Goal: Task Accomplishment & Management: Use online tool/utility

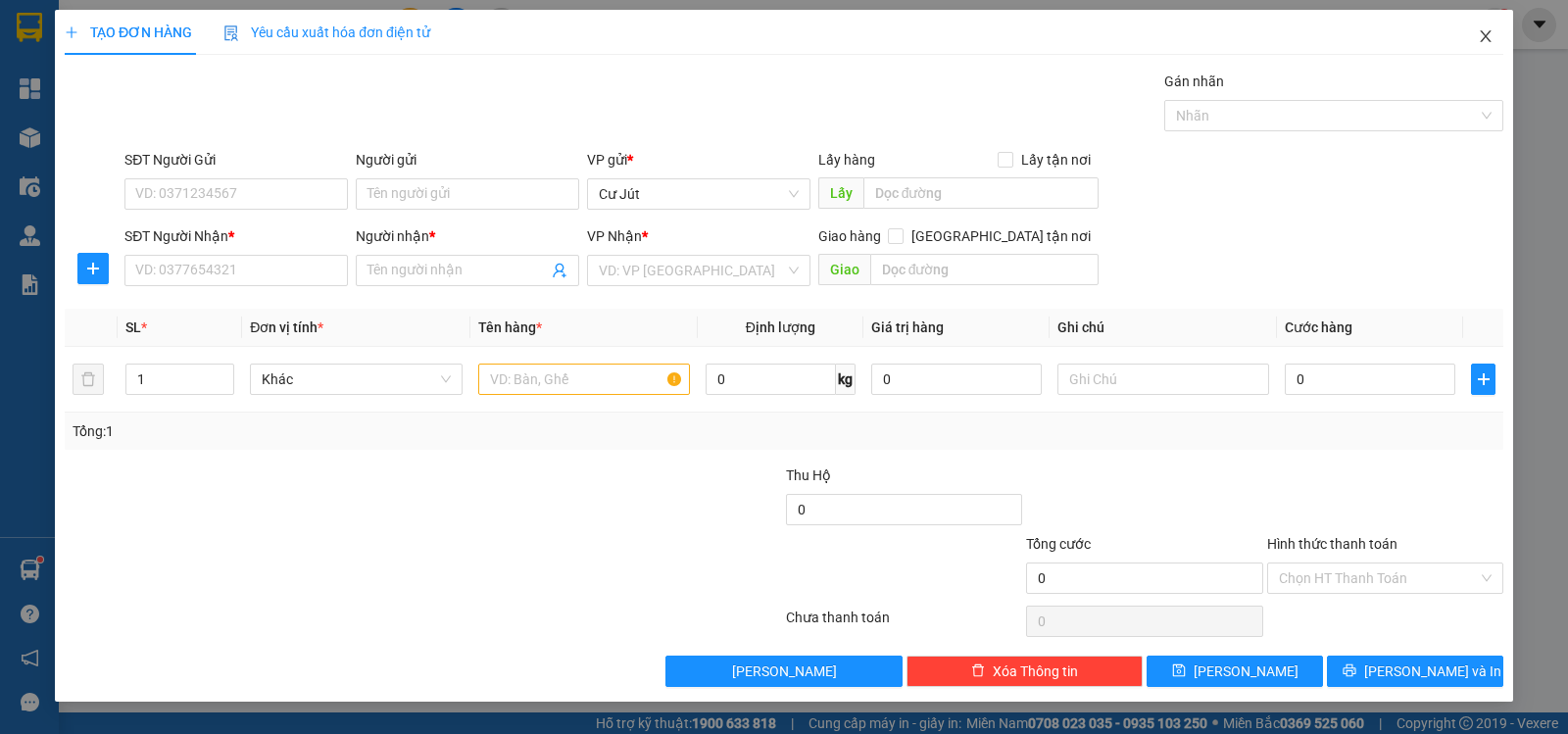
click at [1478, 45] on span "Close" at bounding box center [1485, 37] width 55 height 55
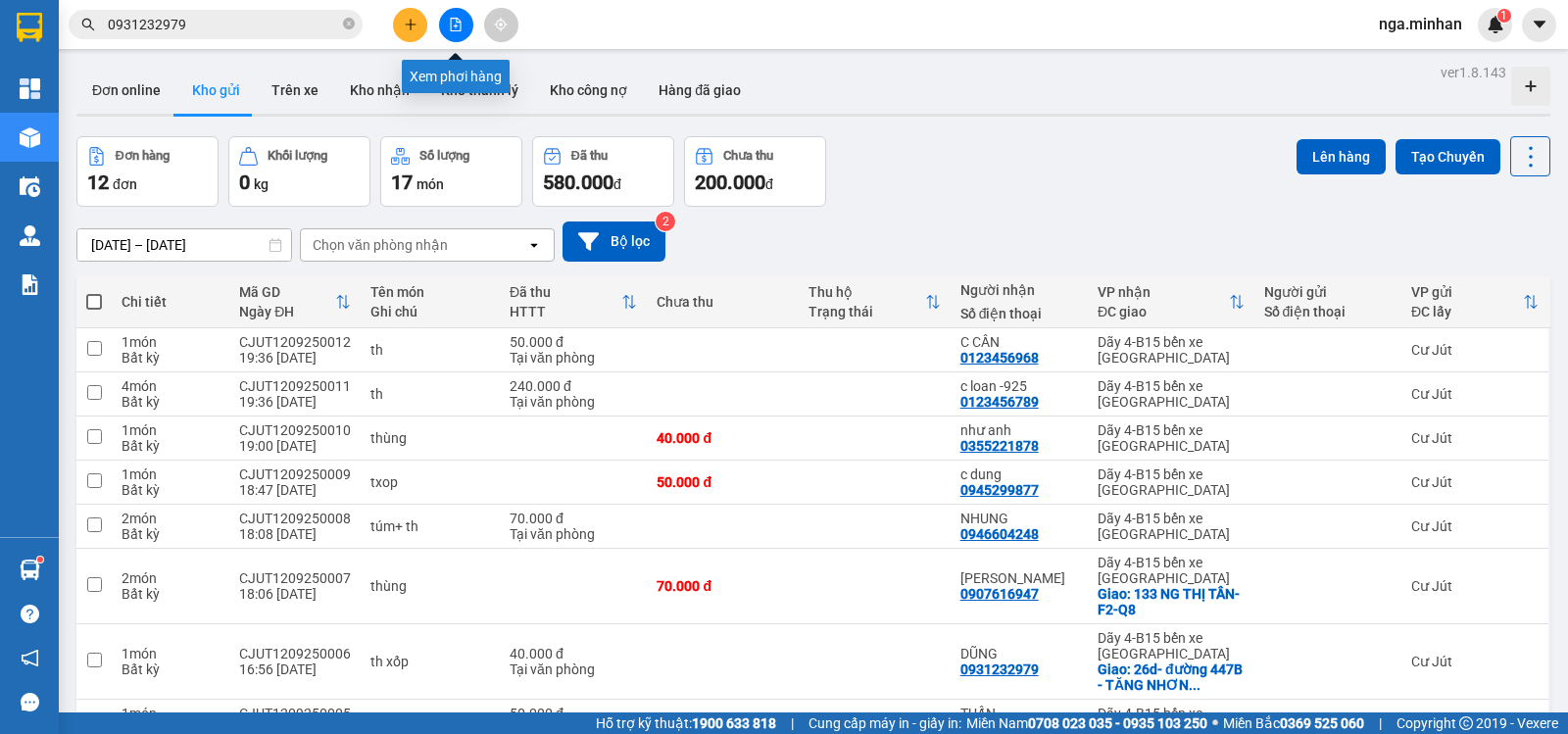
click at [463, 30] on button at bounding box center [456, 25] width 35 height 35
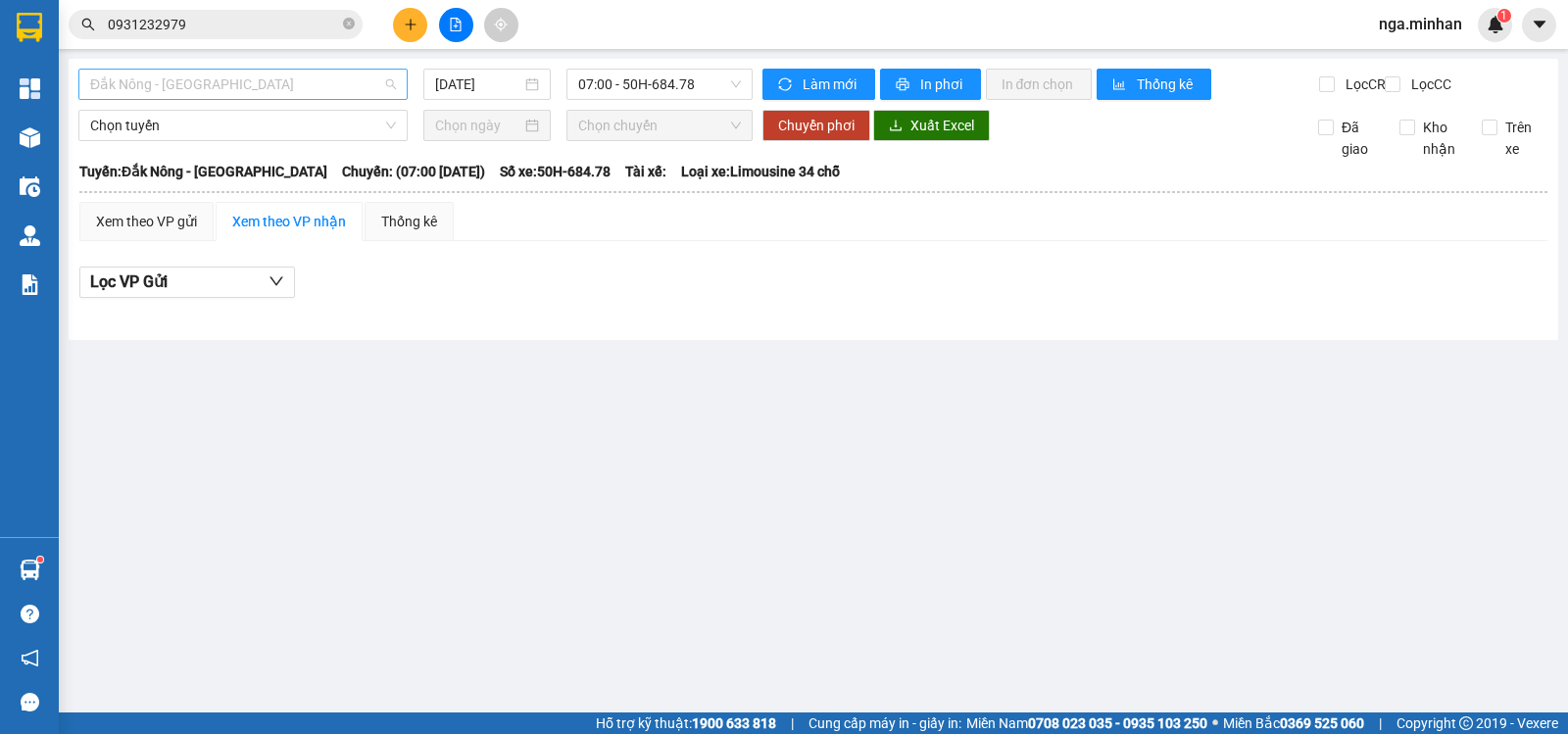
click at [249, 82] on span "Đắk Nông - [GEOGRAPHIC_DATA]" at bounding box center [243, 85] width 306 height 30
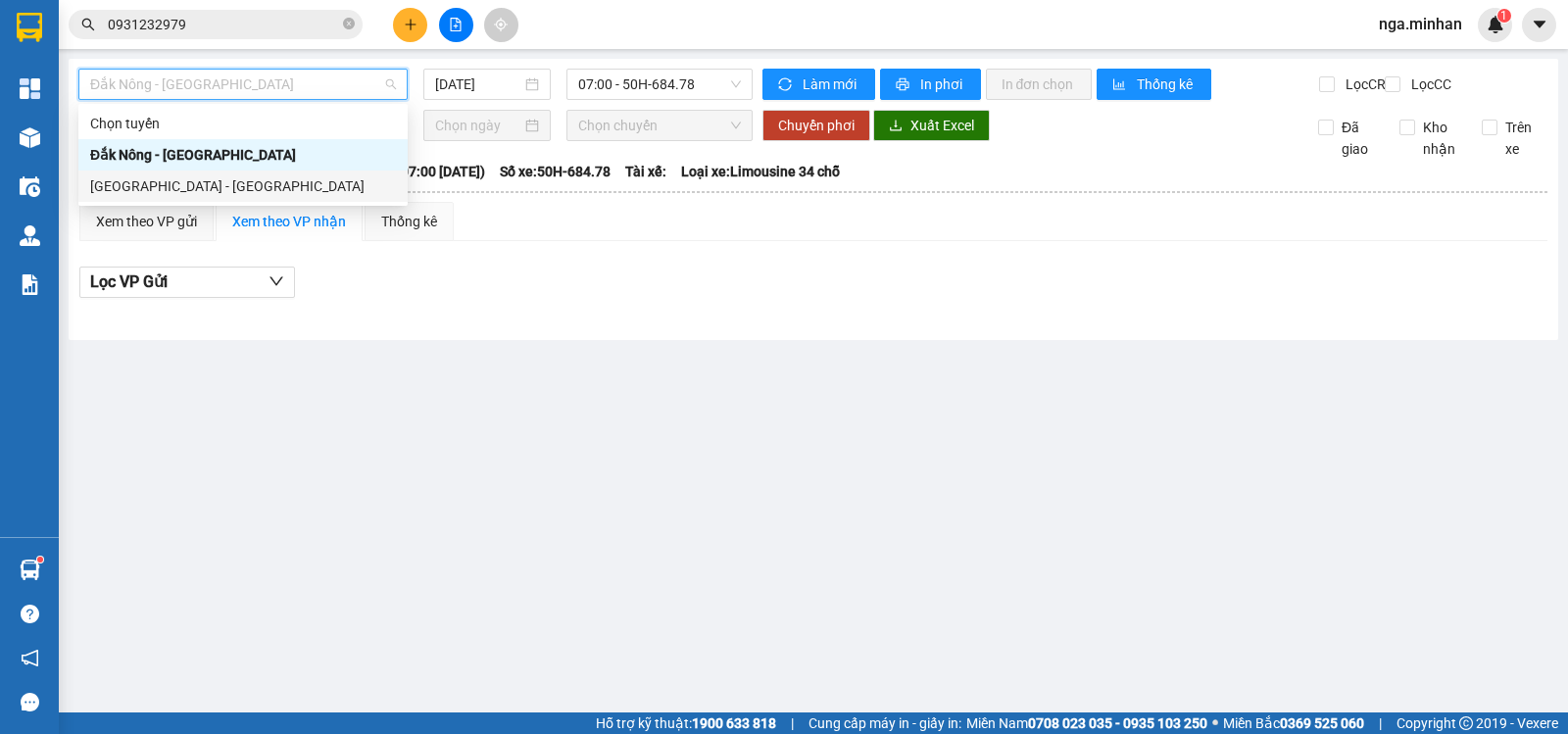
click at [181, 186] on div "[GEOGRAPHIC_DATA] - [GEOGRAPHIC_DATA]" at bounding box center [243, 186] width 306 height 22
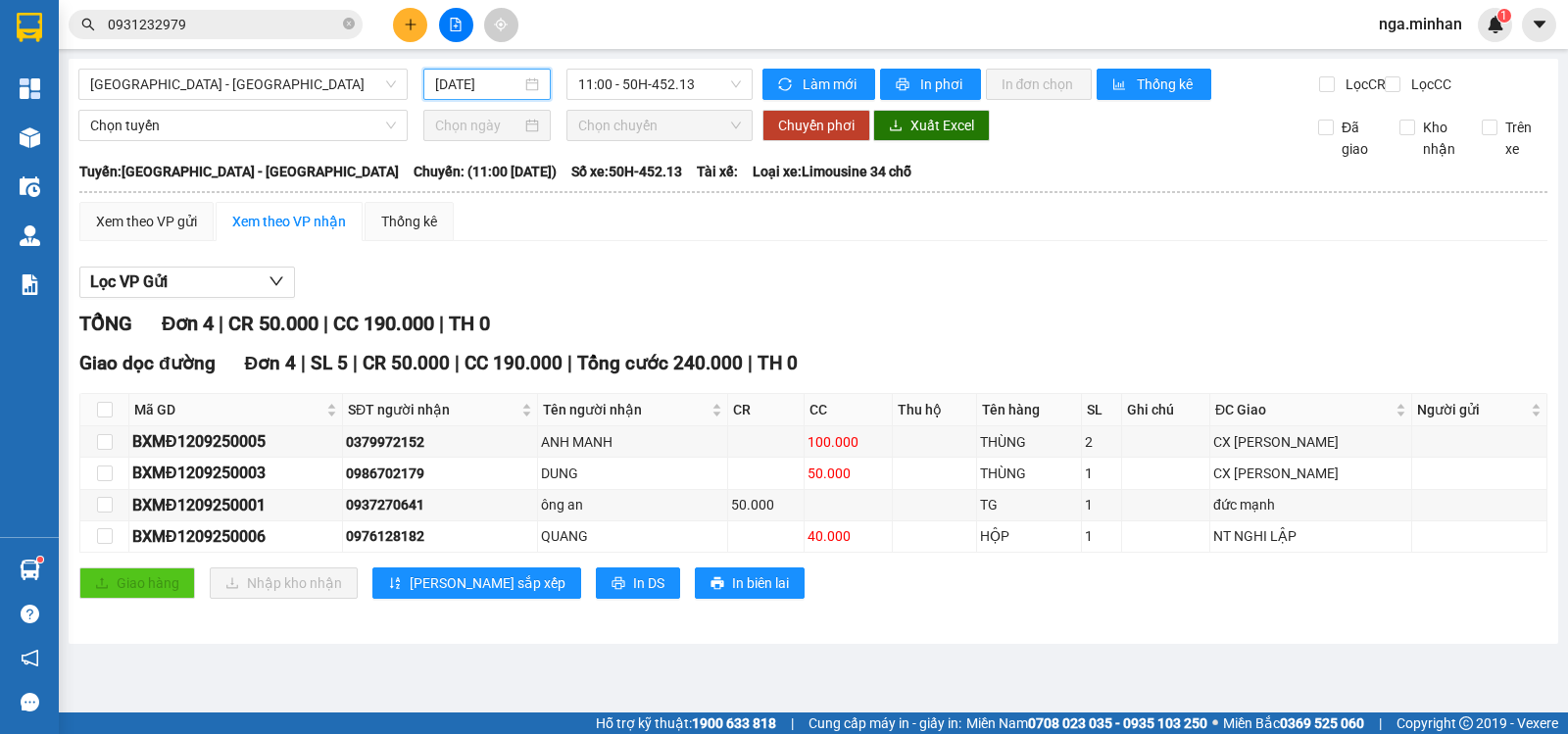
click at [467, 84] on input "[DATE]" at bounding box center [478, 85] width 87 height 22
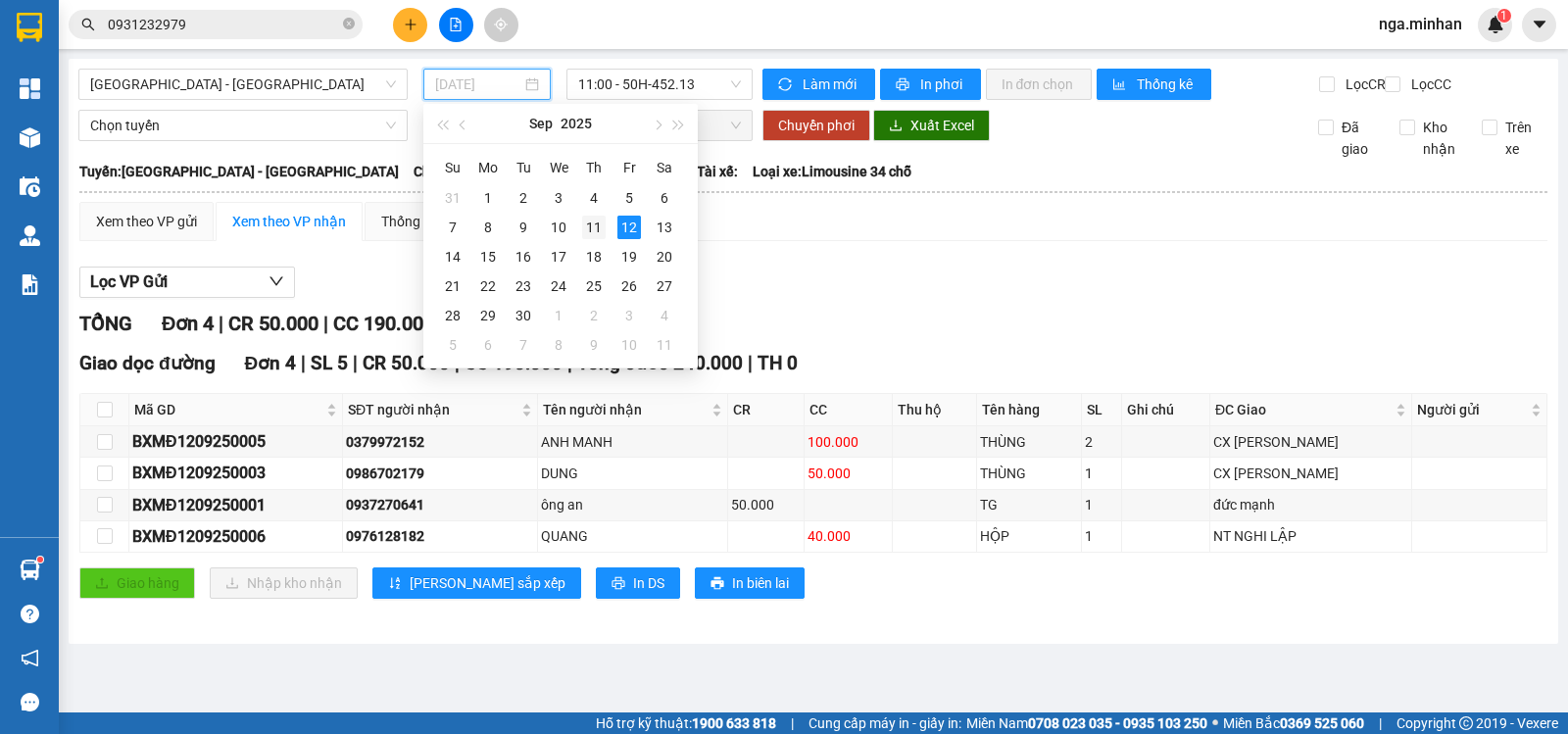
click at [595, 226] on div "11" at bounding box center [594, 228] width 24 height 24
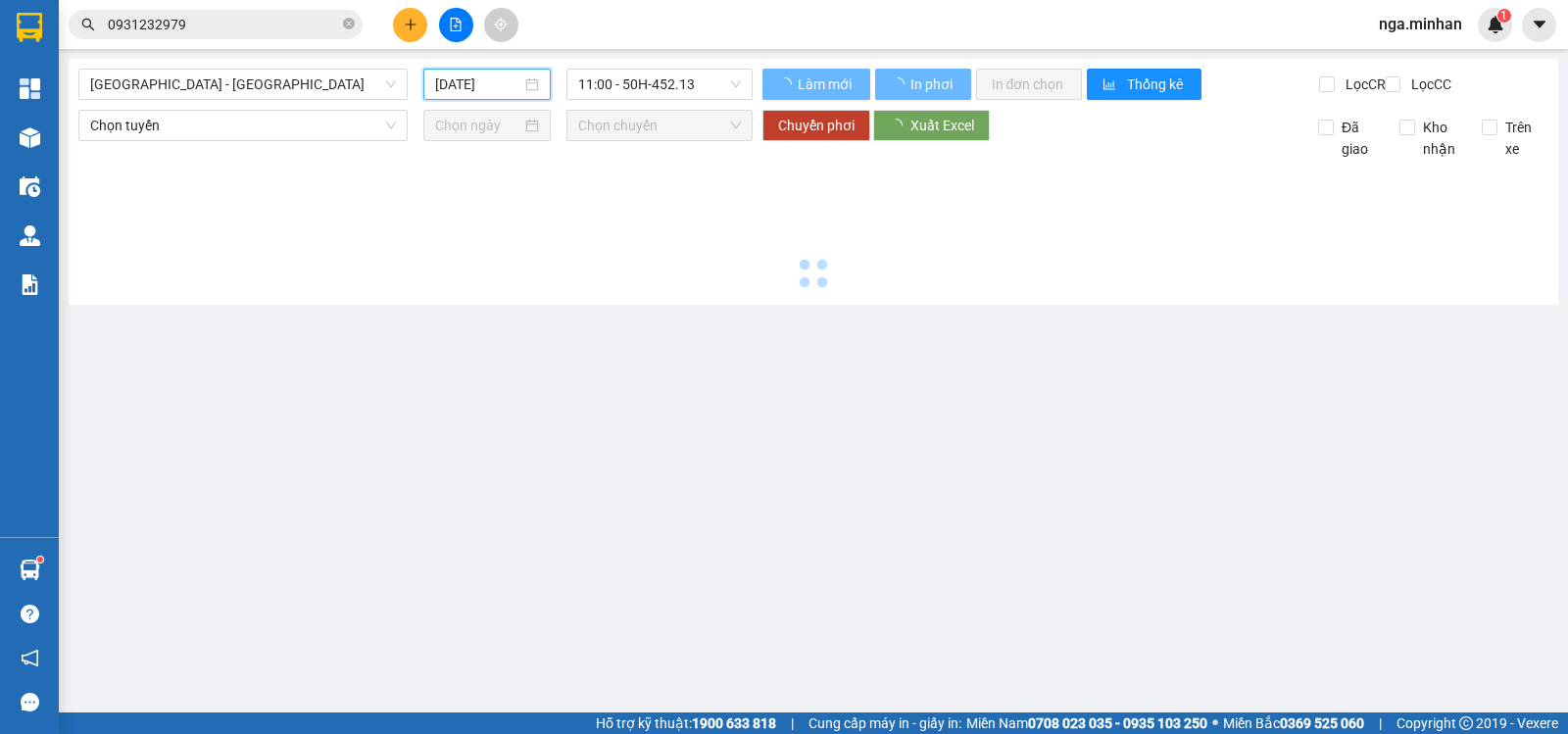
type input "[DATE]"
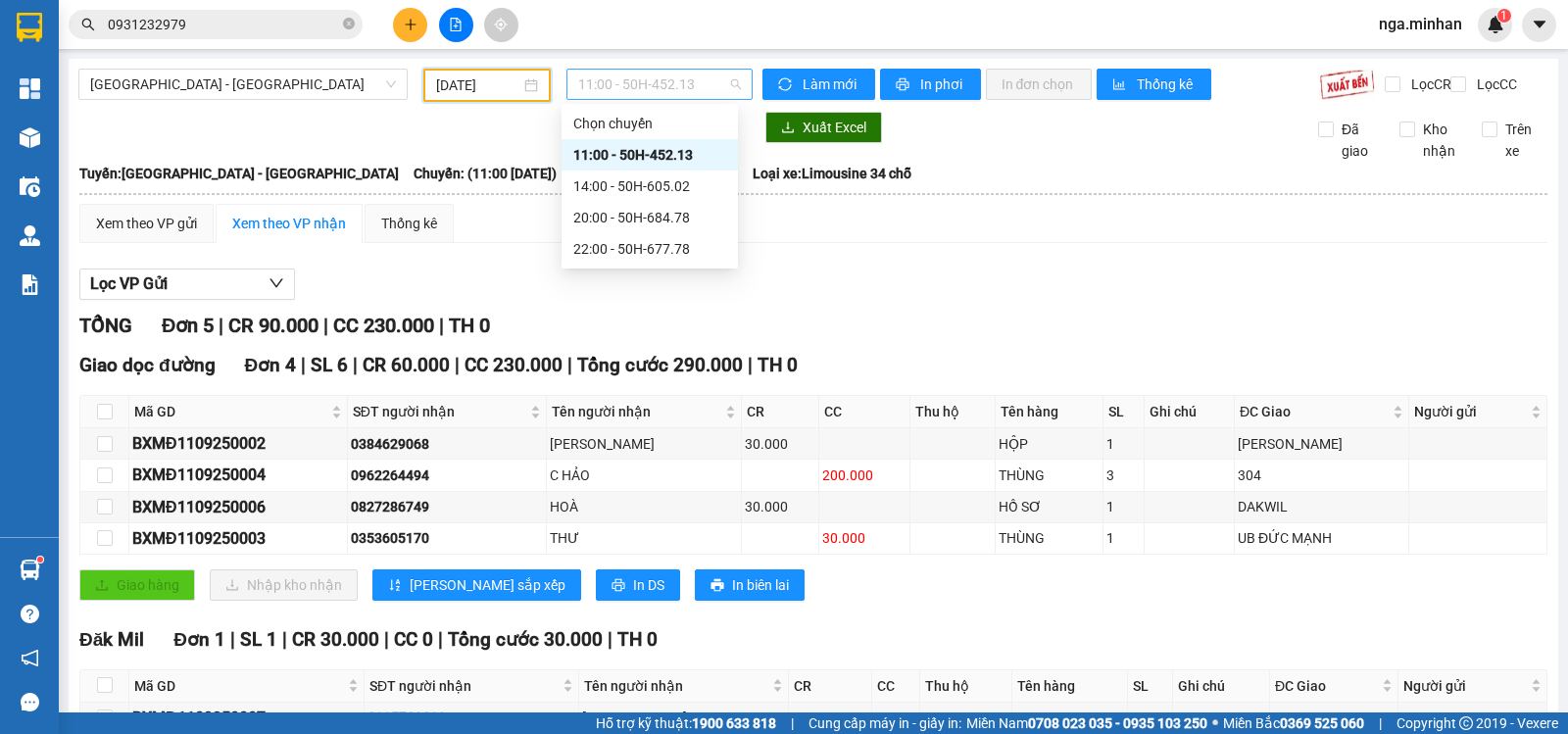
click at [632, 94] on span "11:00 - 50H-452.13" at bounding box center [659, 85] width 162 height 30
click at [643, 184] on div "14:00 - 50H-605.02" at bounding box center [649, 186] width 153 height 22
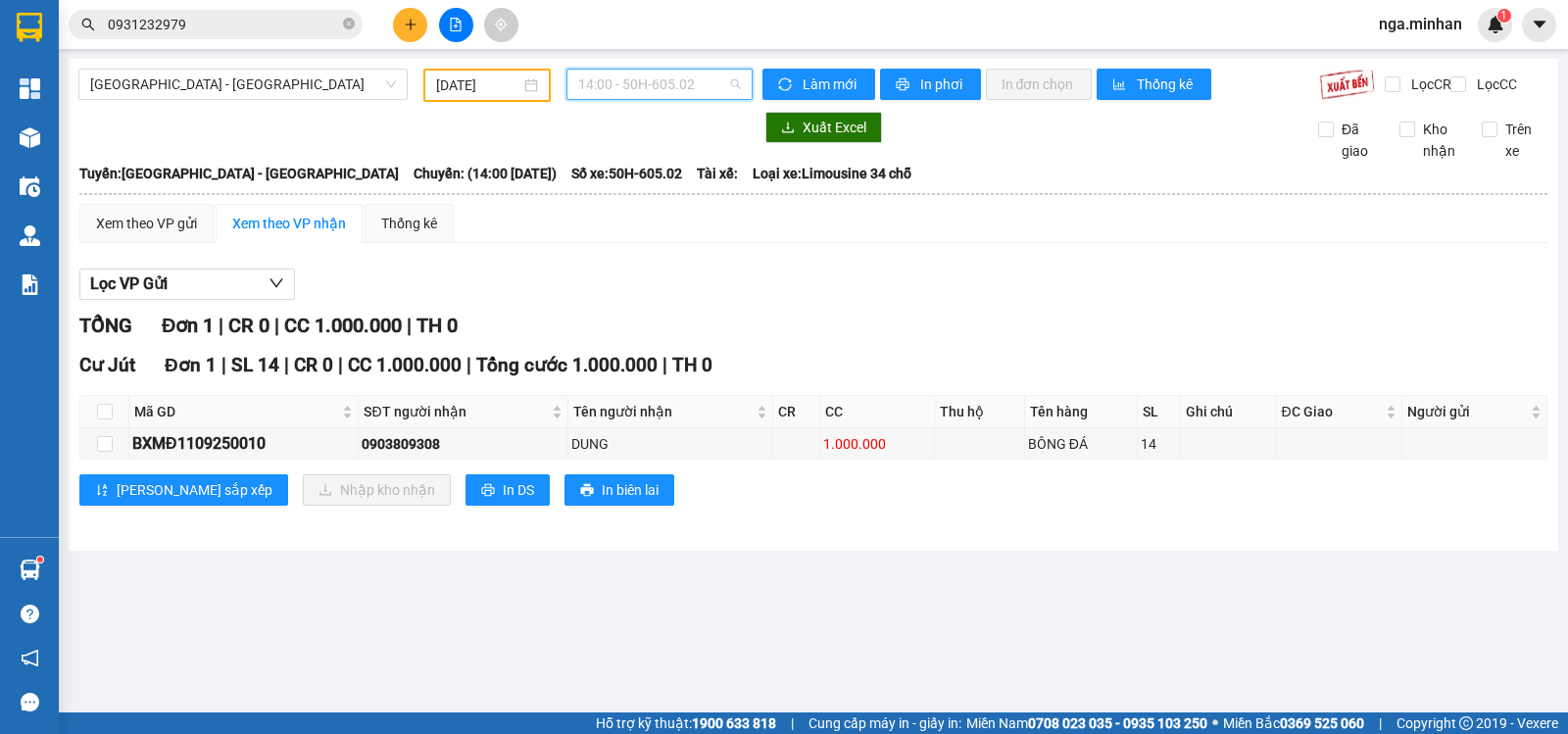
click at [678, 75] on span "14:00 - 50H-605.02" at bounding box center [659, 85] width 162 height 30
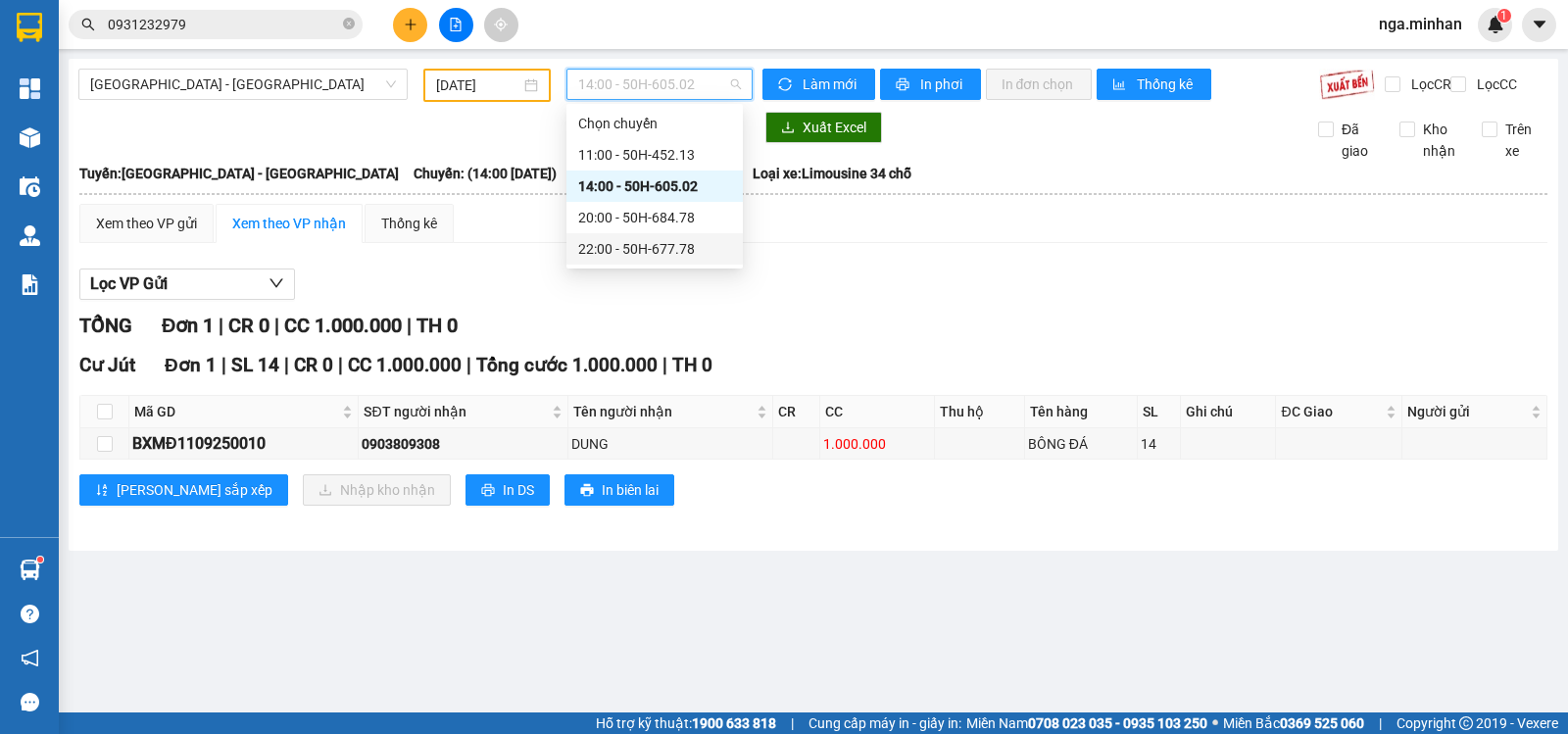
click at [665, 240] on div "22:00 - 50H-677.78" at bounding box center [654, 249] width 153 height 22
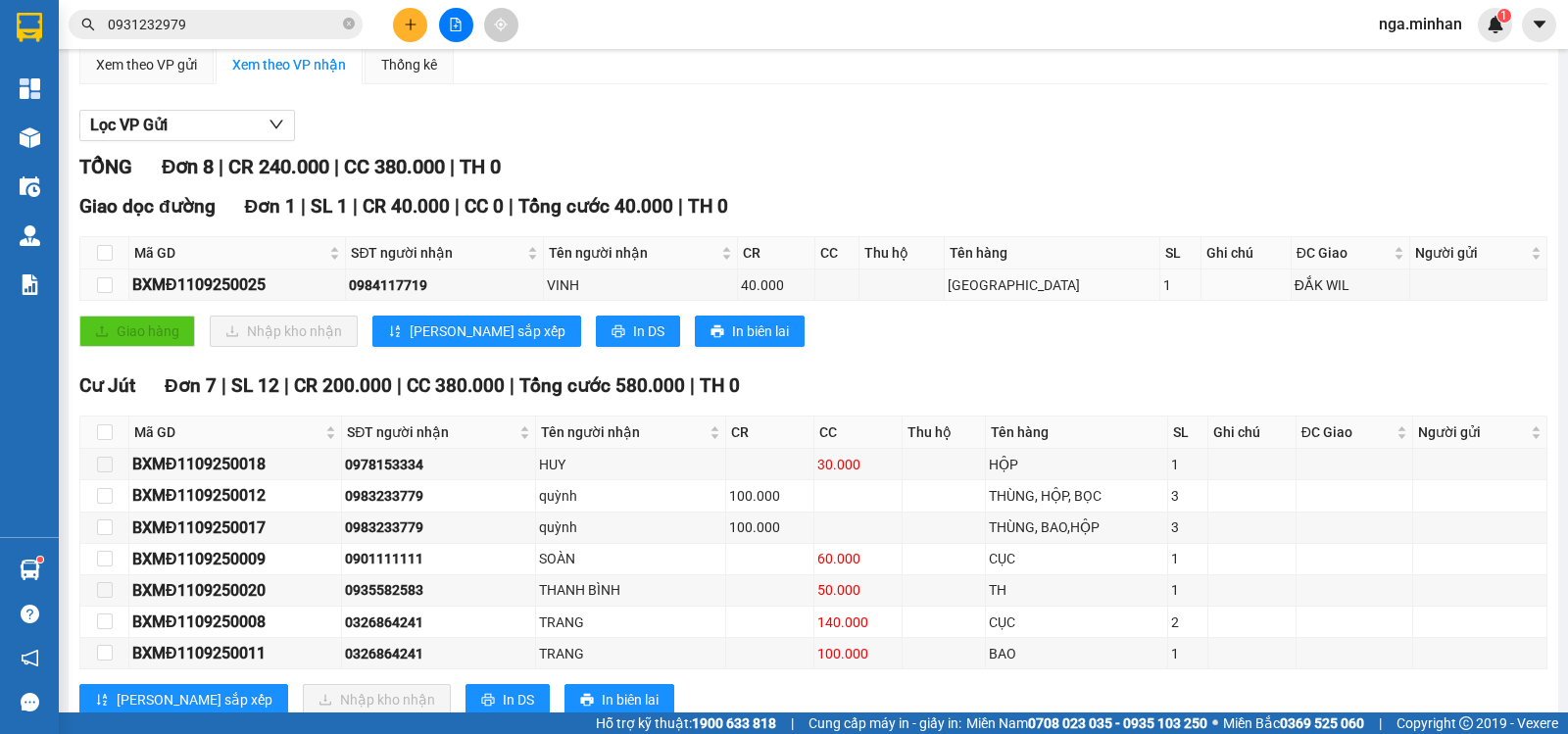
scroll to position [231, 0]
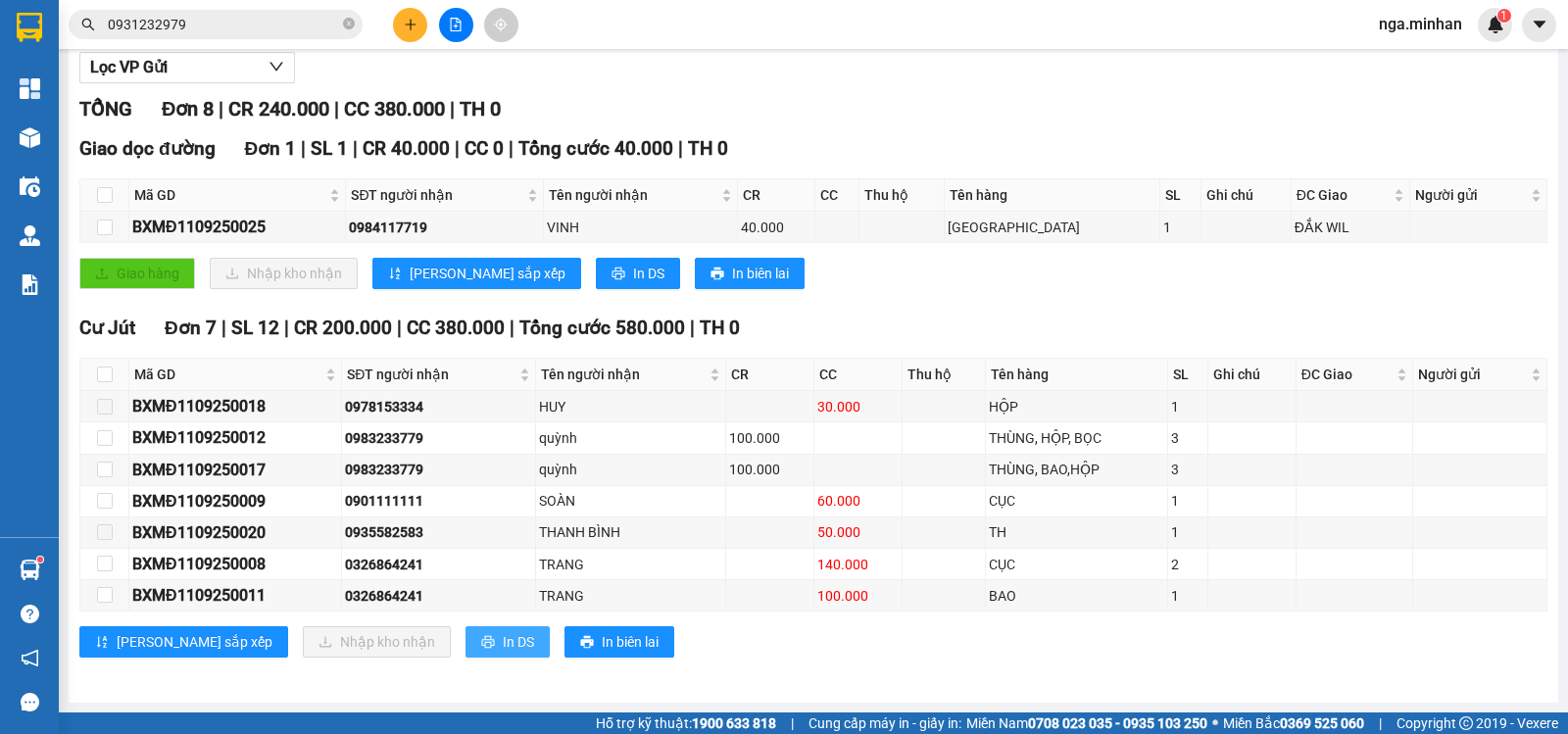
click at [503, 649] on span "In DS" at bounding box center [519, 642] width 32 height 22
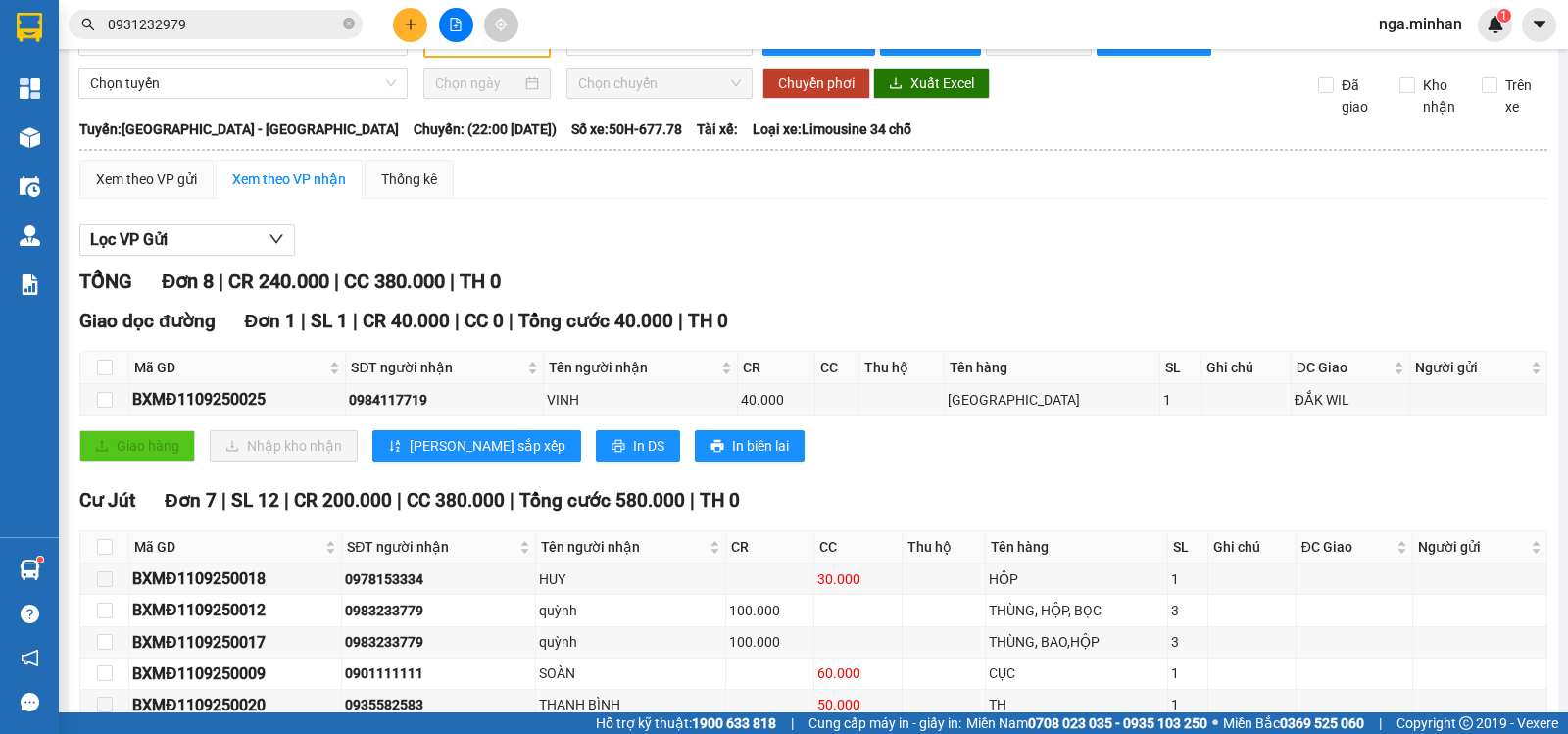
scroll to position [0, 0]
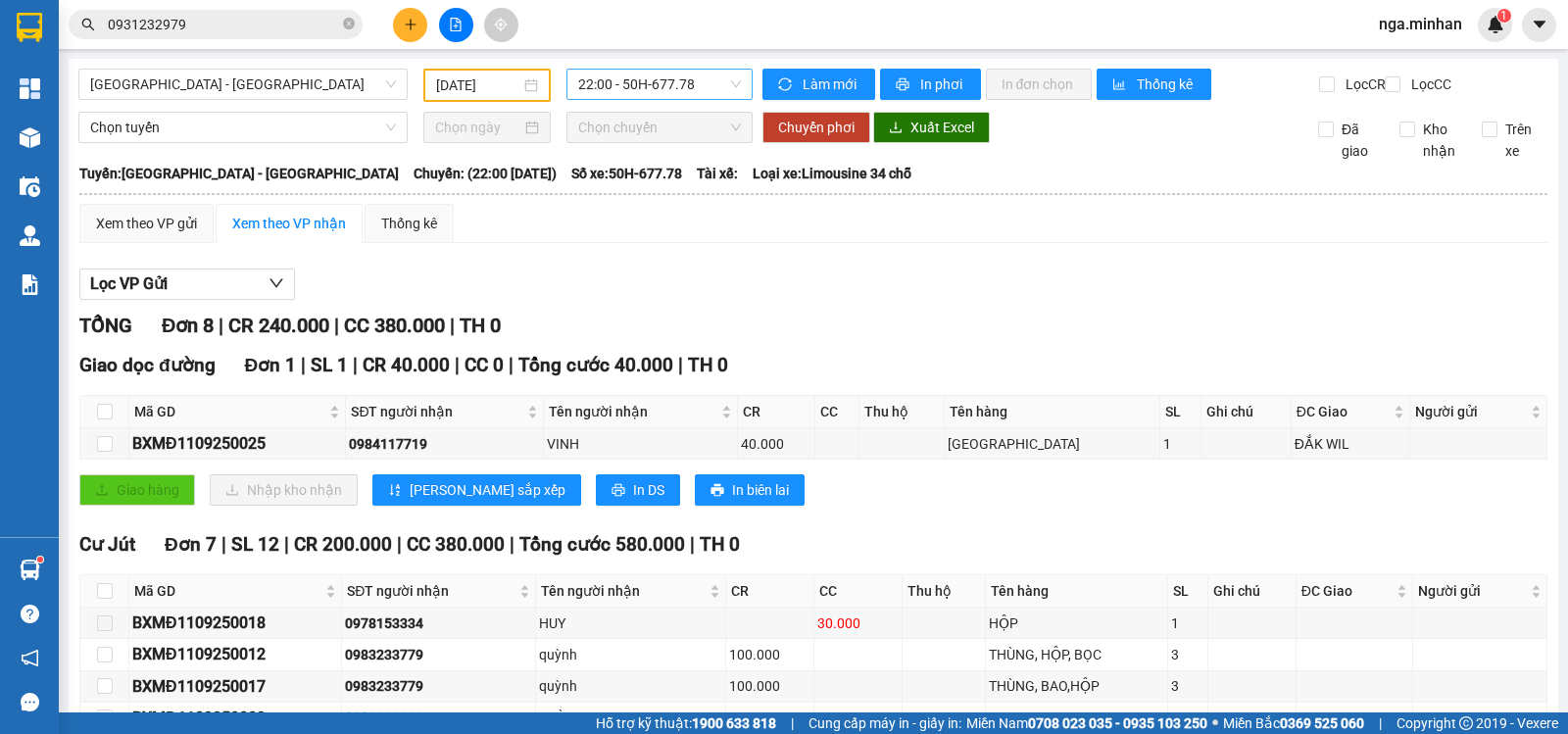
click at [669, 77] on span "22:00 - 50H-677.78" at bounding box center [659, 85] width 162 height 30
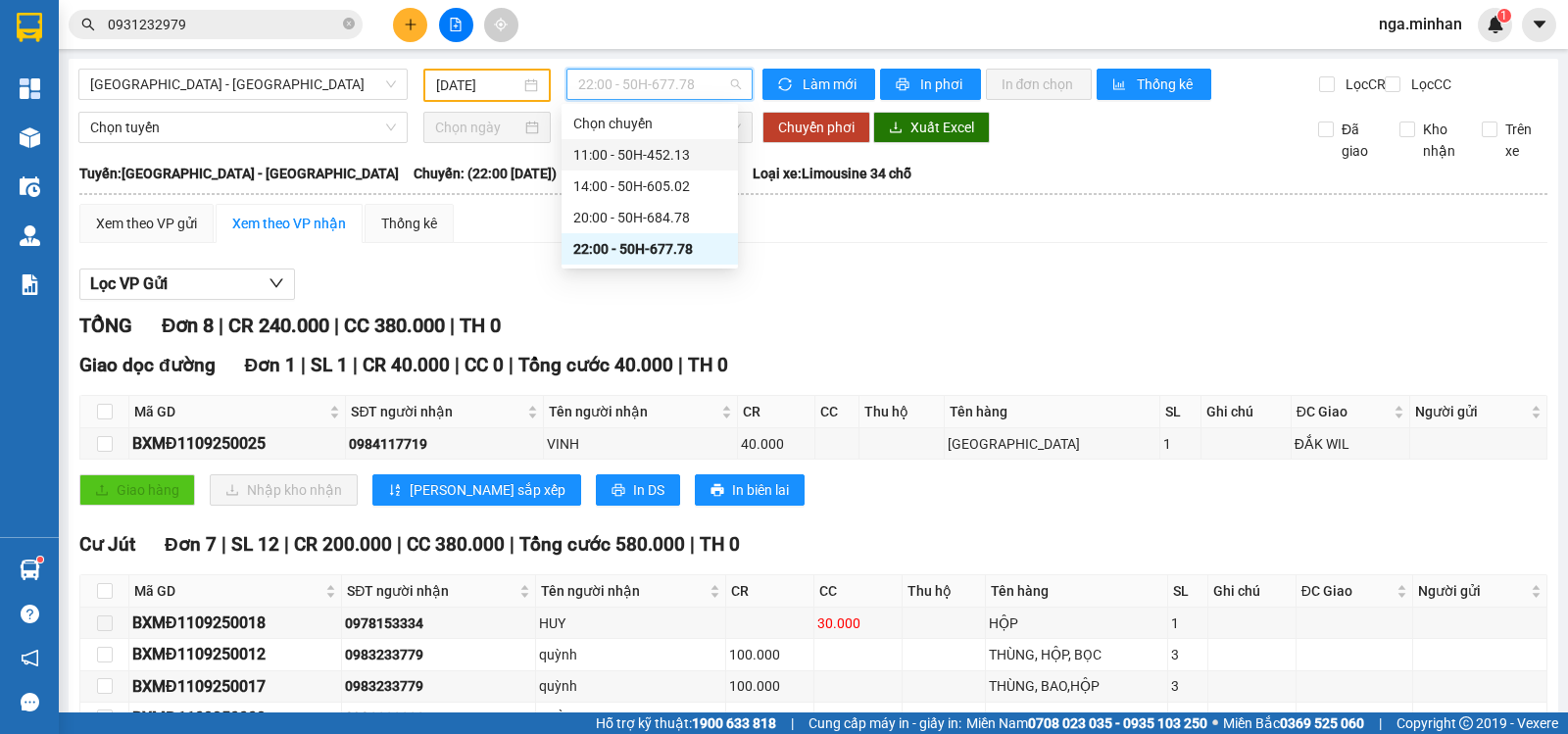
click at [676, 159] on div "11:00 - 50H-452.13" at bounding box center [649, 155] width 153 height 22
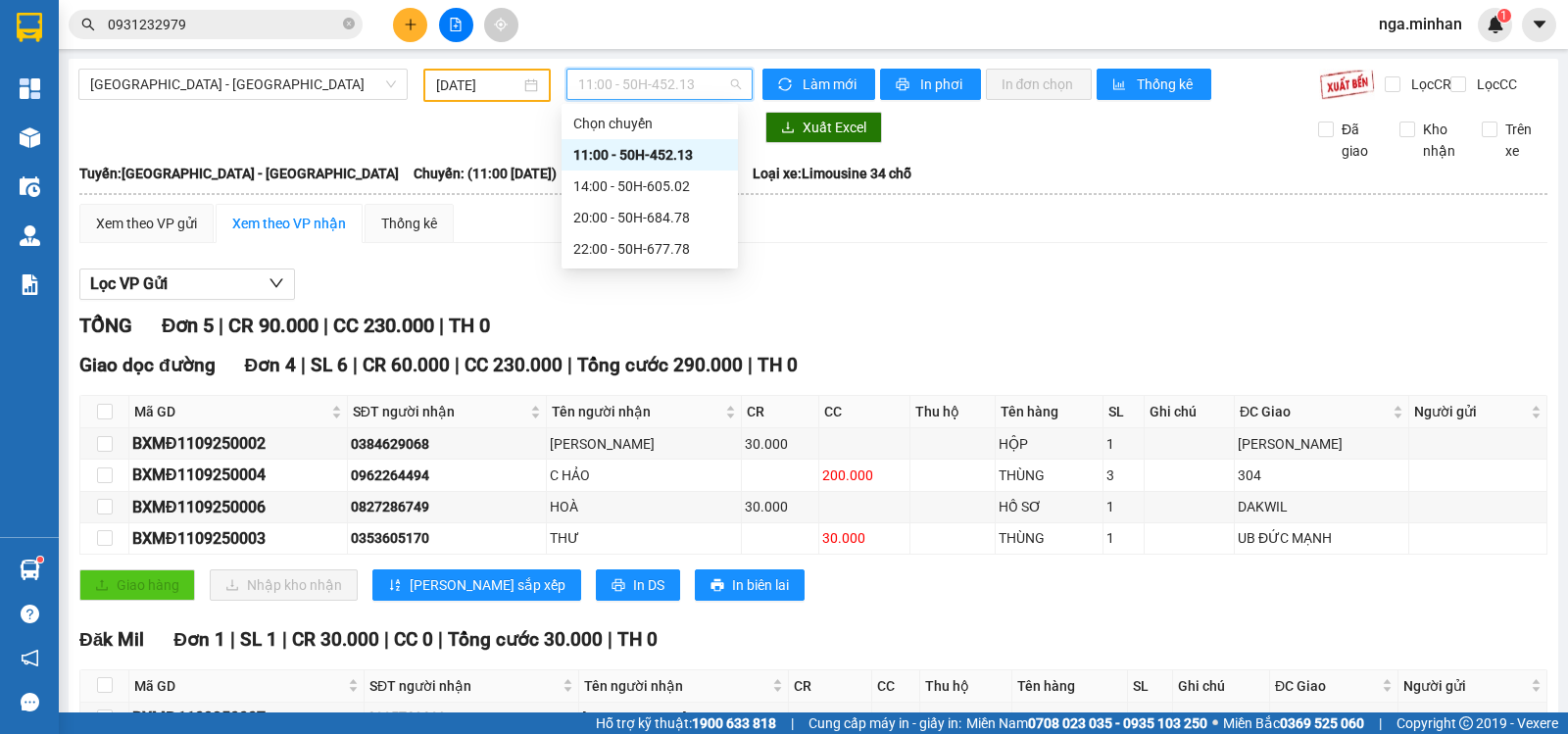
click at [692, 83] on span "11:00 - 50H-452.13" at bounding box center [659, 85] width 162 height 30
click at [686, 190] on div "14:00 - 50H-605.02" at bounding box center [649, 186] width 153 height 22
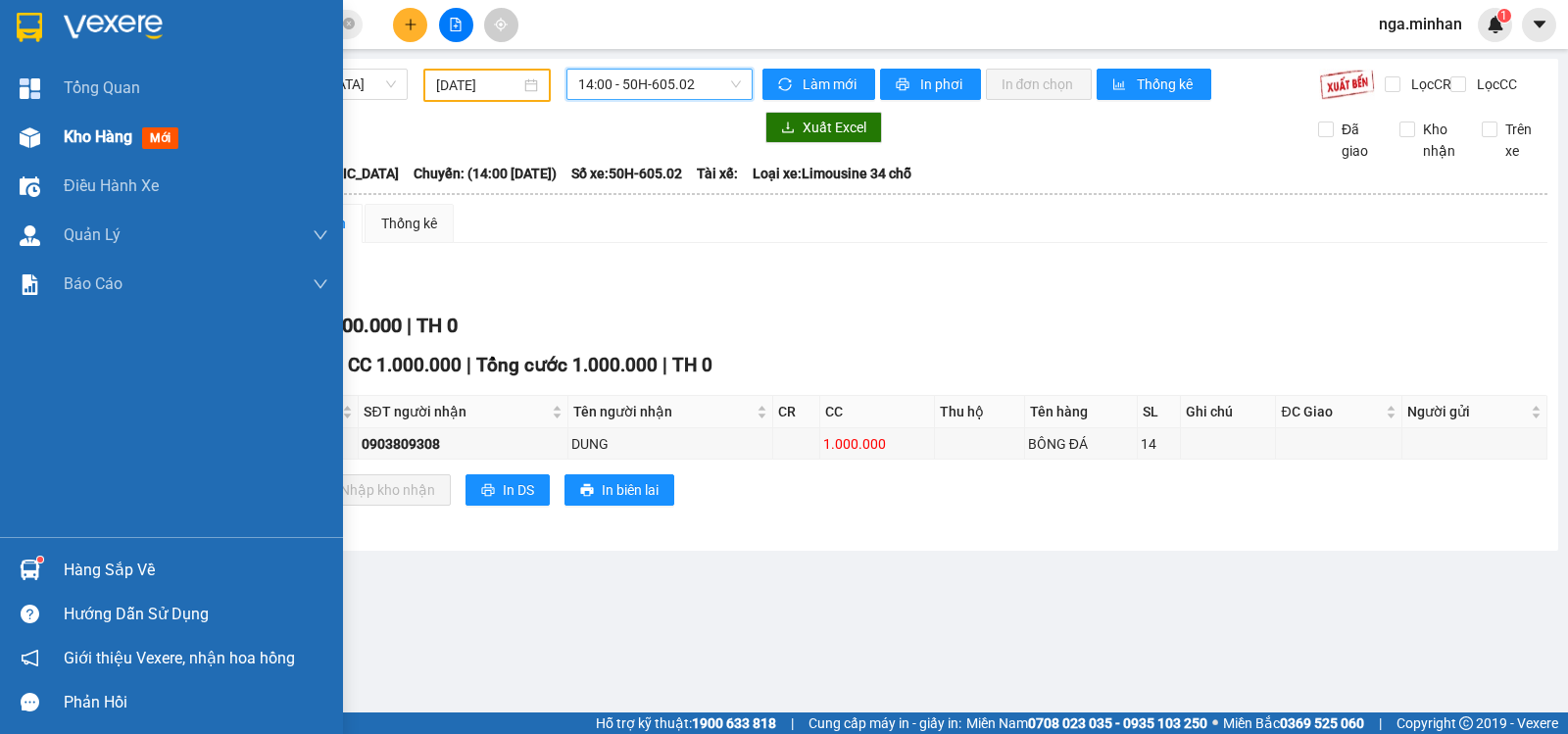
click at [71, 140] on span "Kho hàng" at bounding box center [99, 136] width 69 height 19
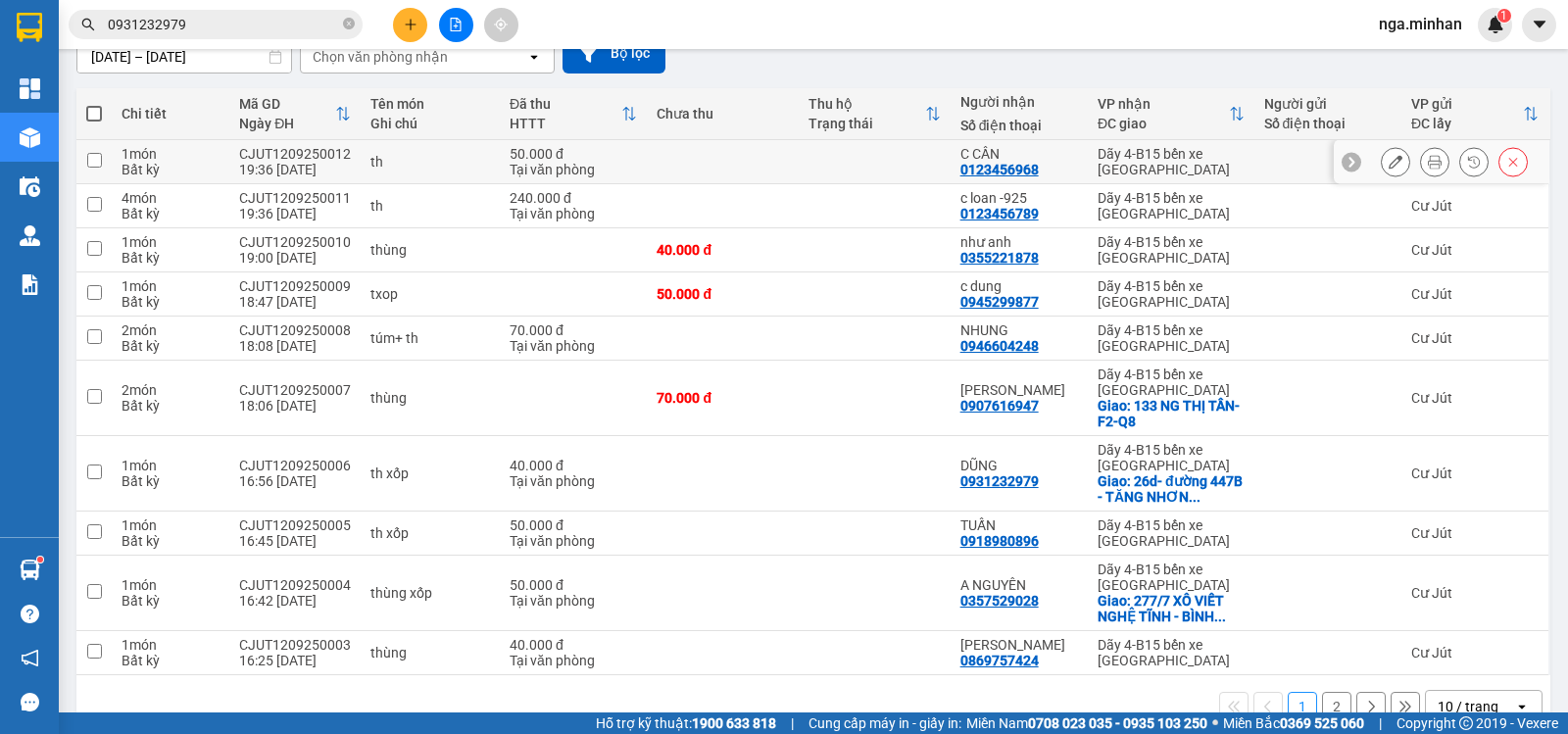
scroll to position [231, 0]
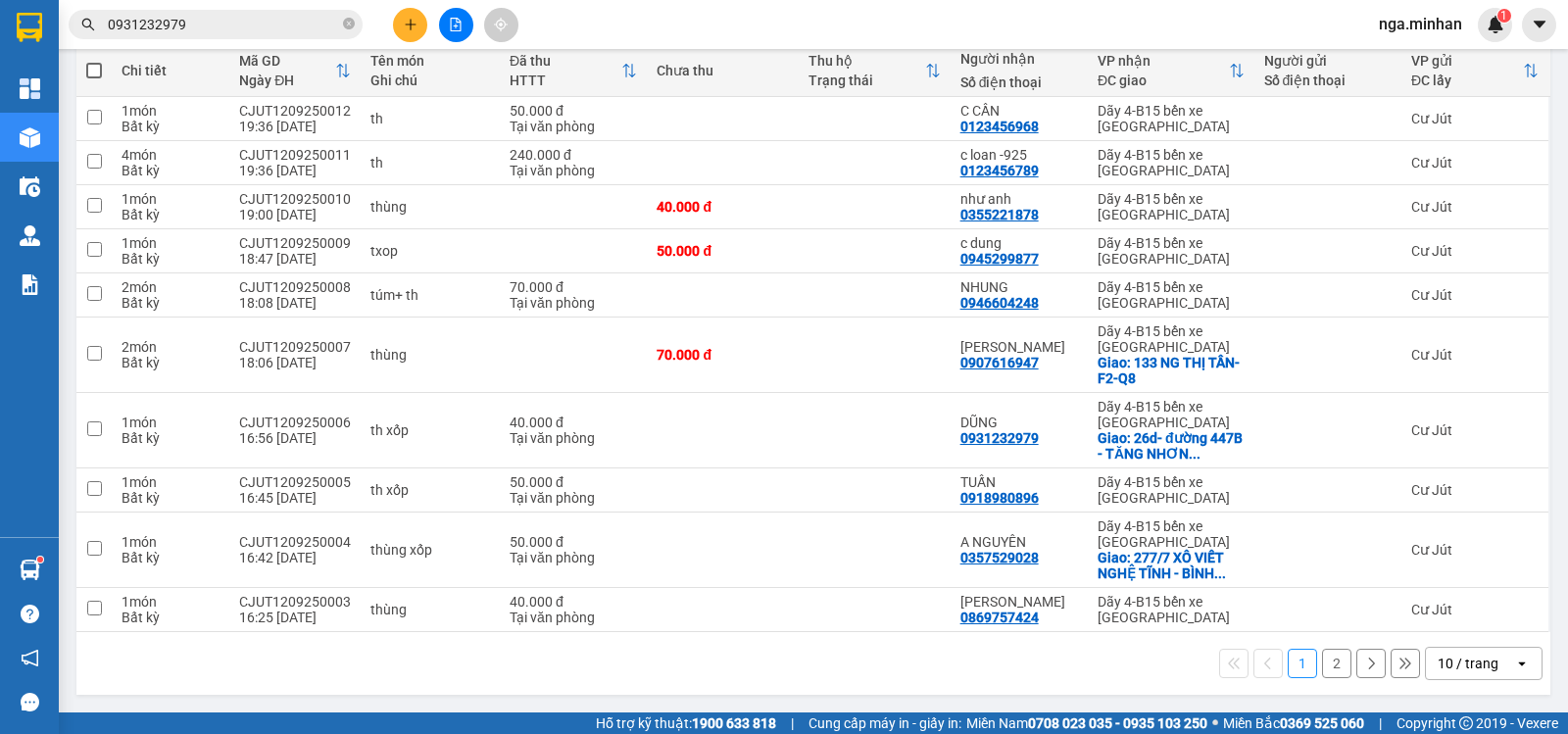
click at [1476, 668] on div "10 / trang" at bounding box center [1468, 664] width 61 height 20
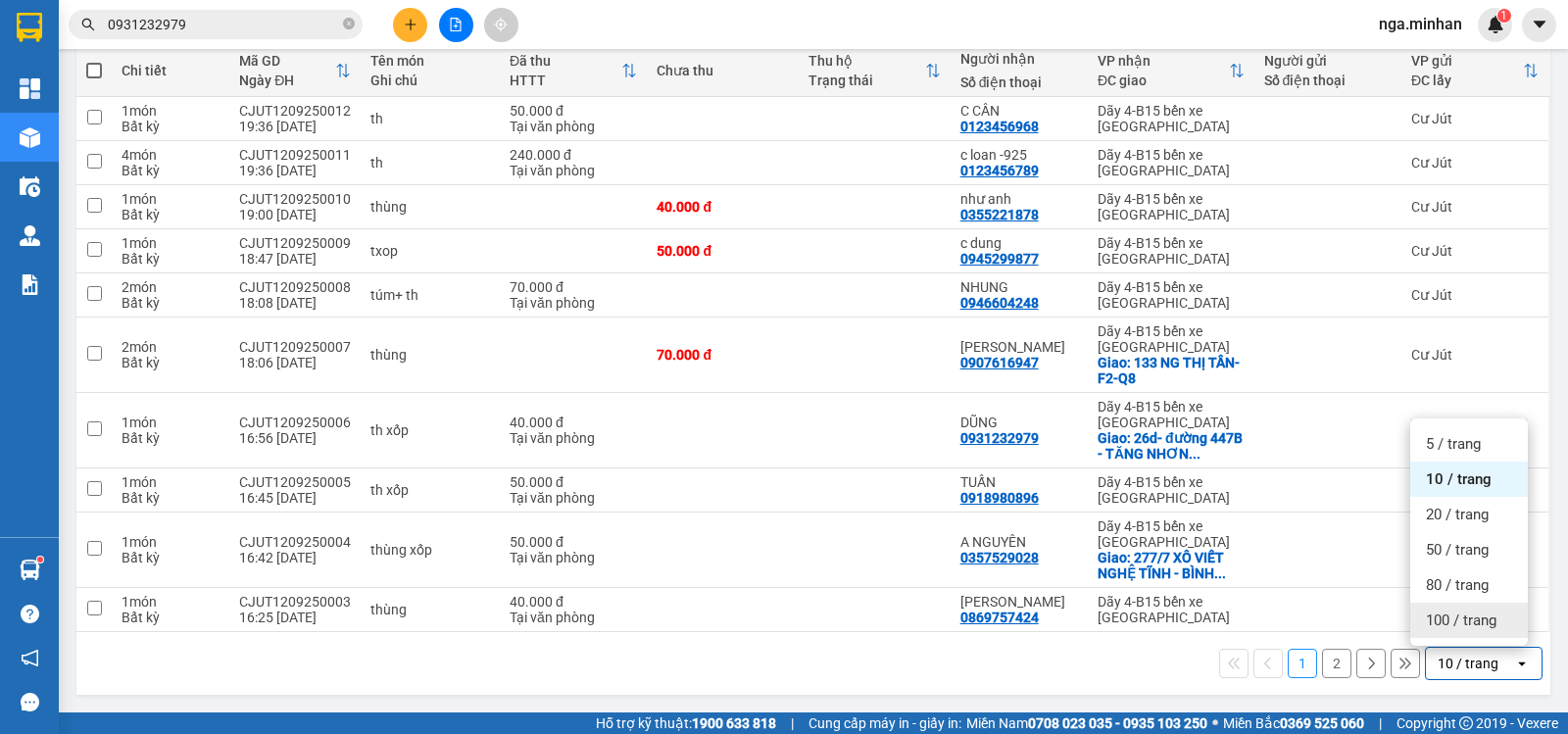
click at [1468, 626] on span "100 / trang" at bounding box center [1461, 621] width 71 height 20
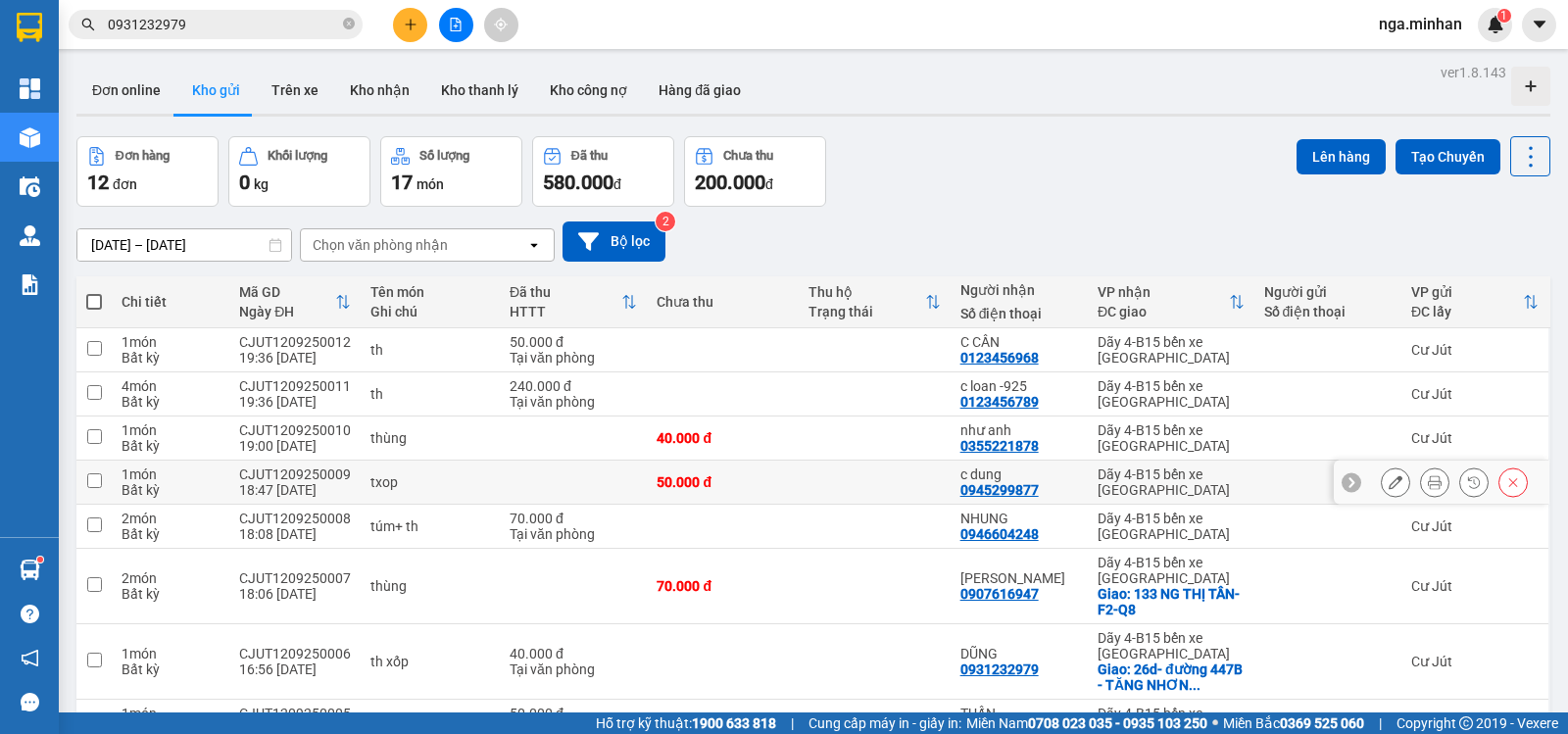
scroll to position [320, 0]
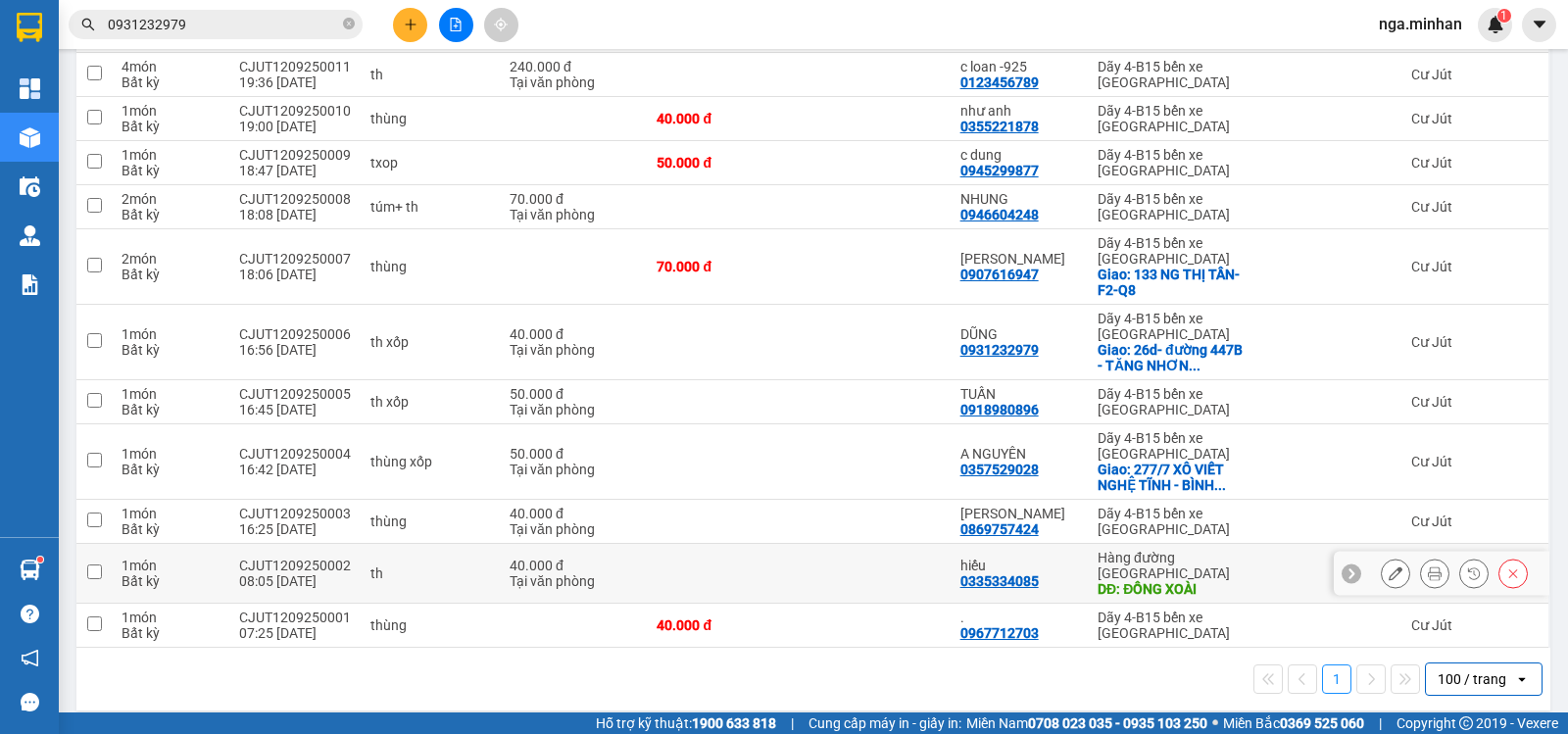
click at [115, 560] on td "1 món Bất kỳ" at bounding box center [170, 573] width 117 height 60
checkbox input "true"
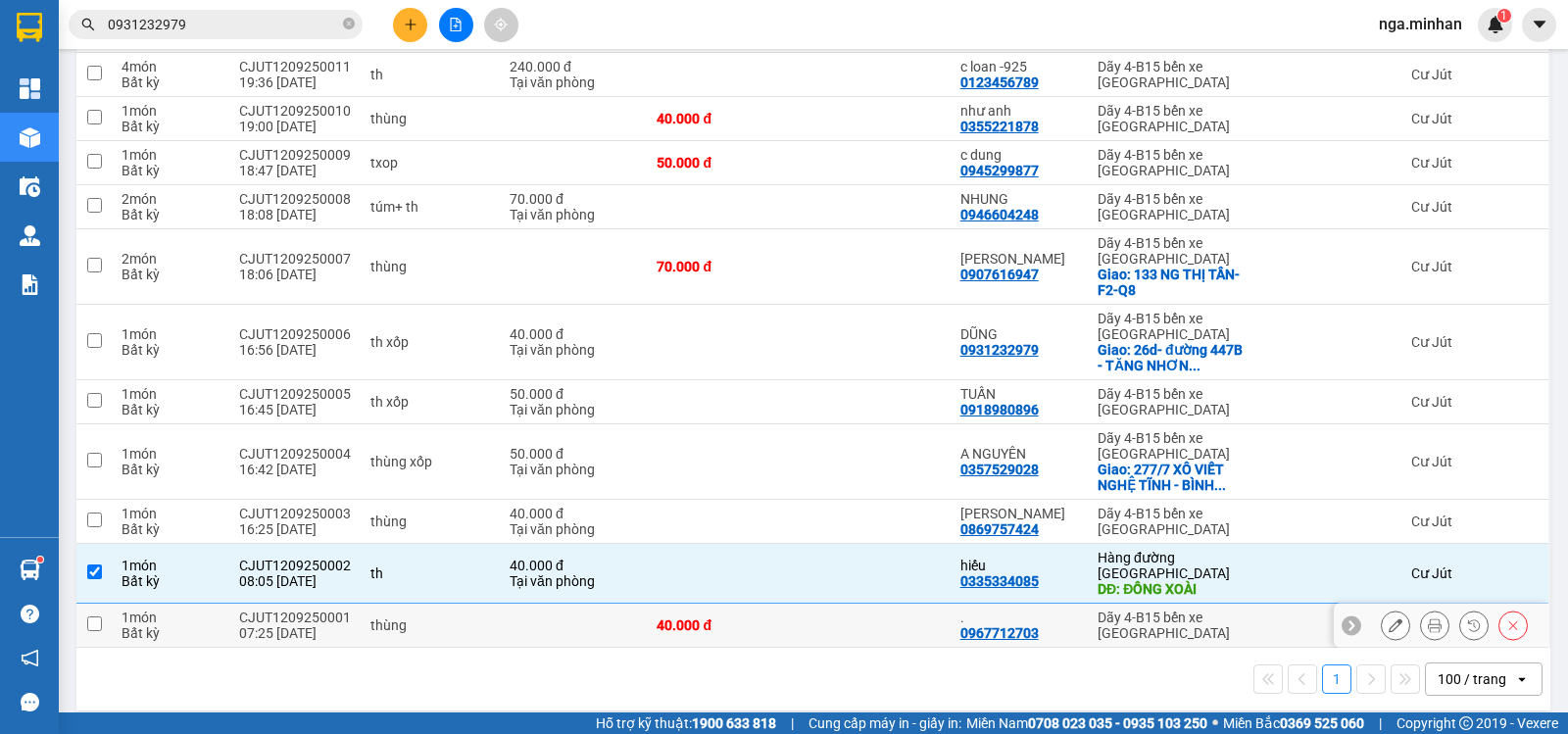
click at [97, 617] on input "checkbox" at bounding box center [94, 624] width 15 height 15
checkbox input "true"
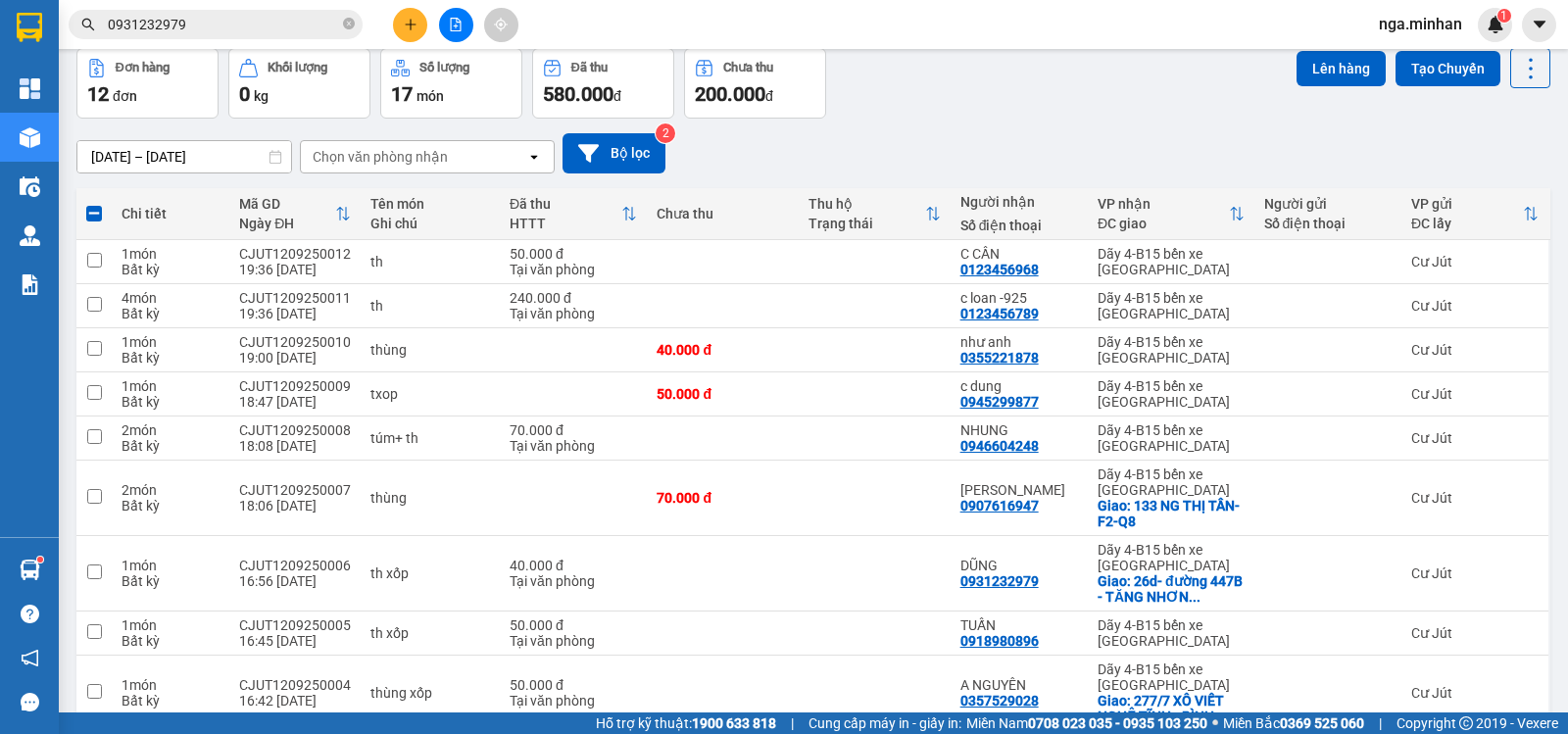
scroll to position [0, 0]
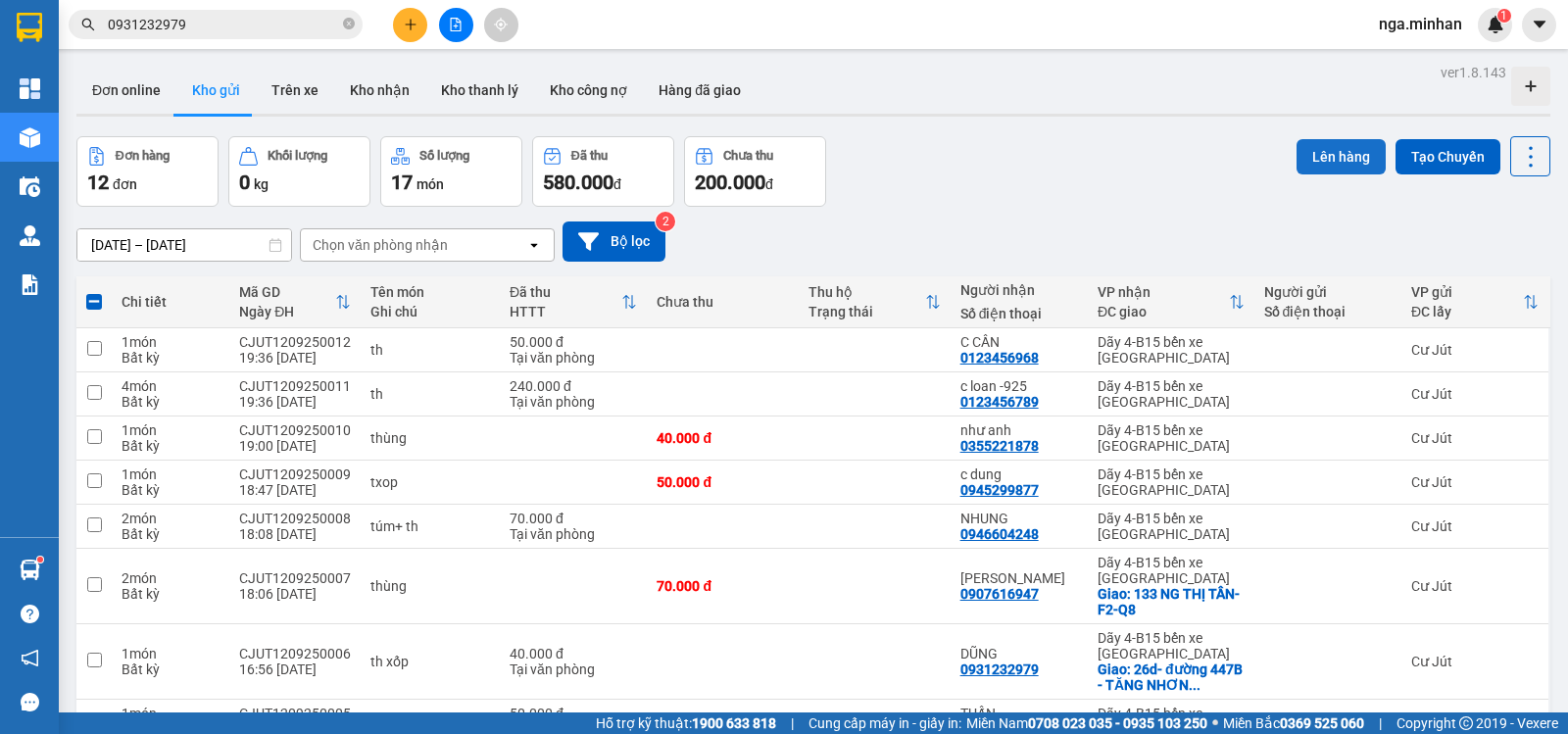
click at [1325, 147] on button "Lên hàng" at bounding box center [1341, 157] width 89 height 36
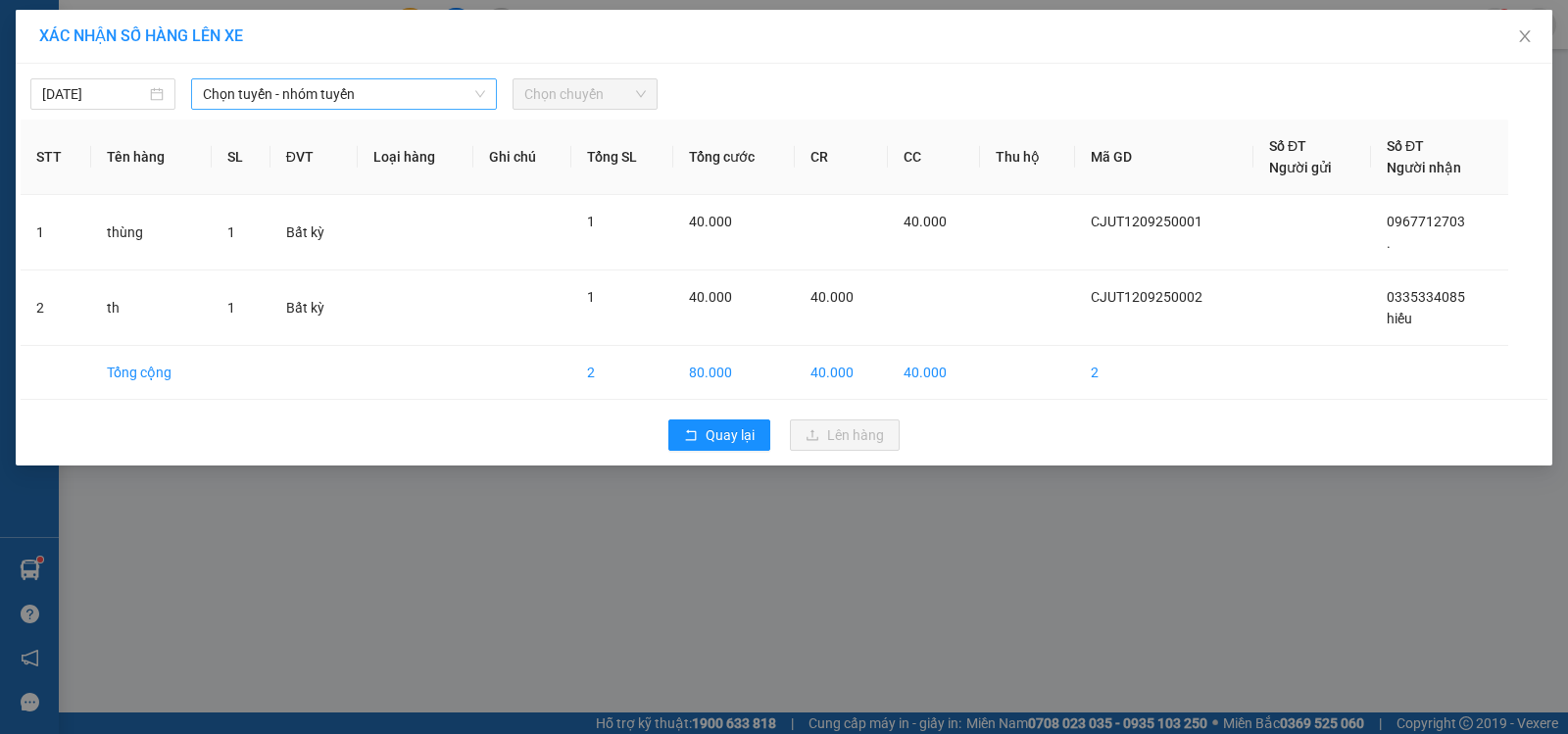
click at [268, 101] on span "Chọn tuyến - nhóm tuyến" at bounding box center [344, 94] width 282 height 30
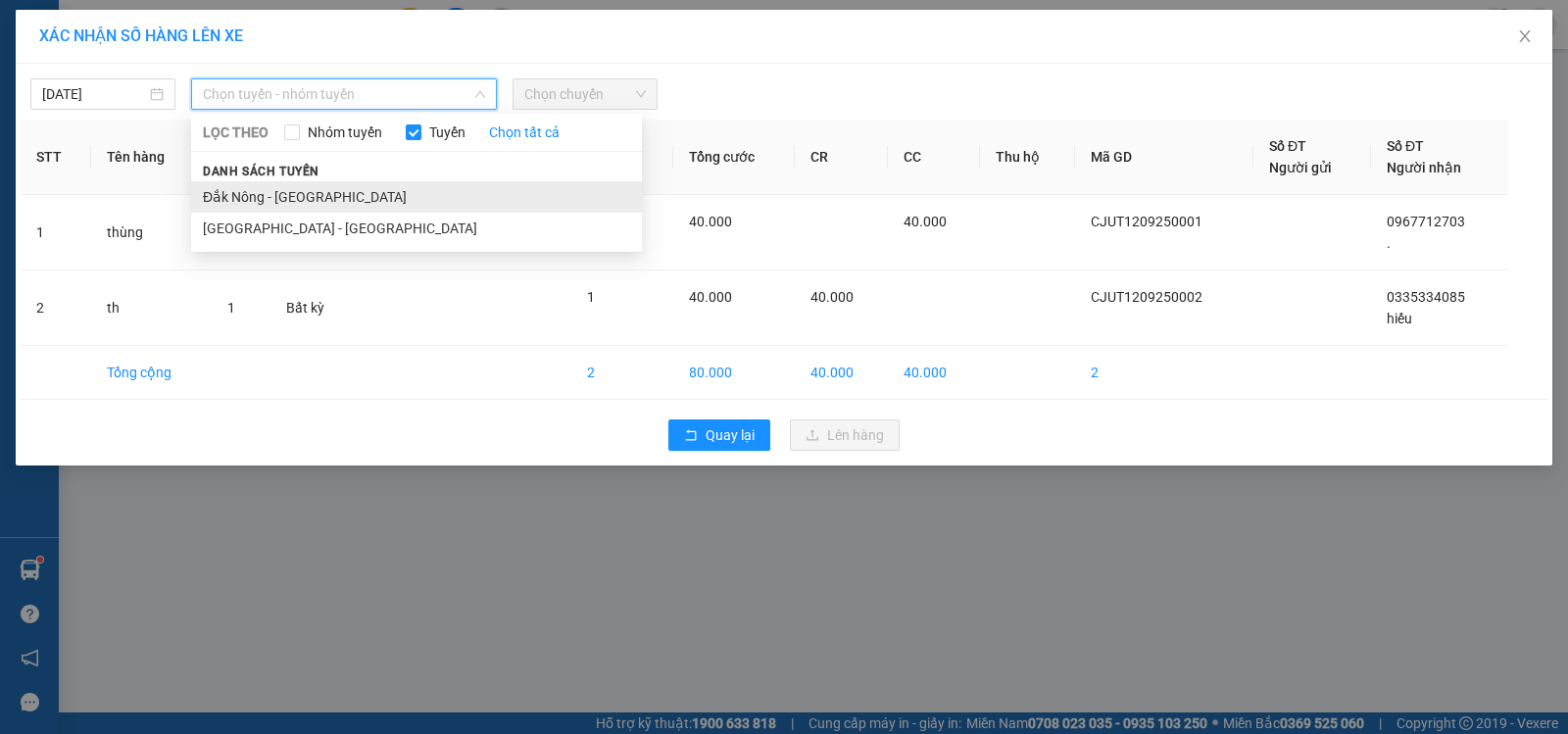
click at [296, 200] on li "Đắk Nông - [GEOGRAPHIC_DATA]" at bounding box center [416, 197] width 451 height 32
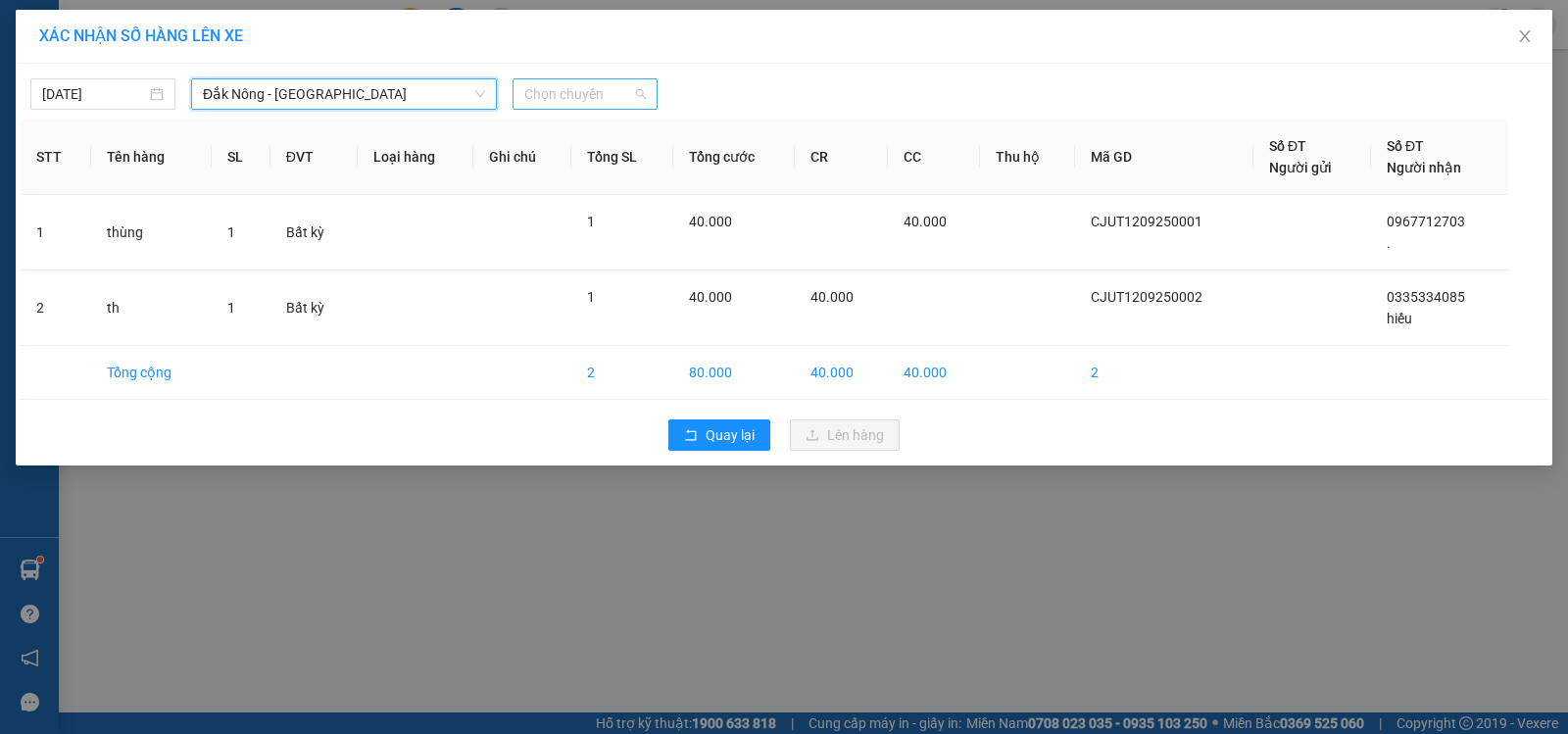
click at [580, 82] on span "Chọn chuyến" at bounding box center [585, 94] width 121 height 30
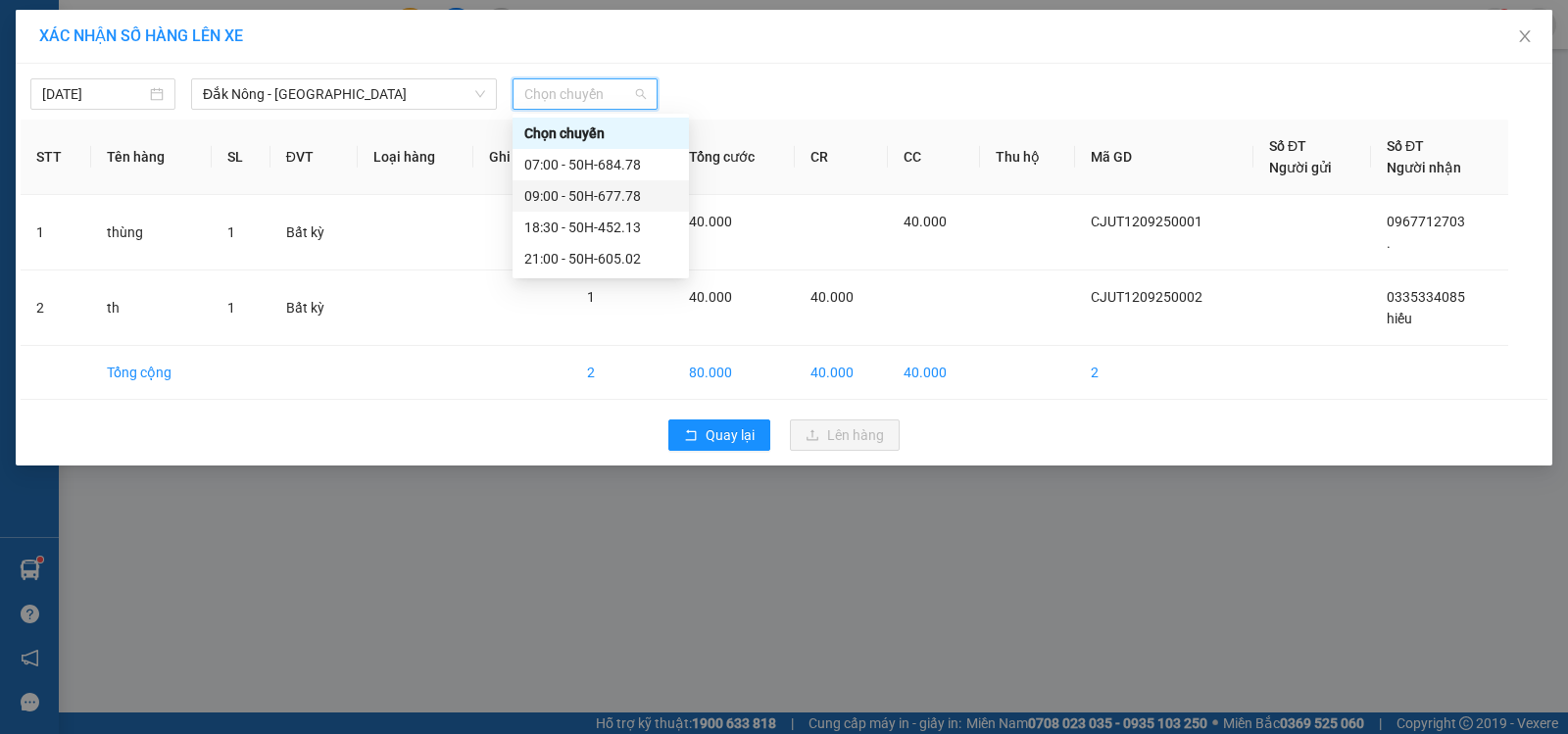
click at [636, 192] on div "09:00 - 50H-677.78" at bounding box center [601, 196] width 153 height 22
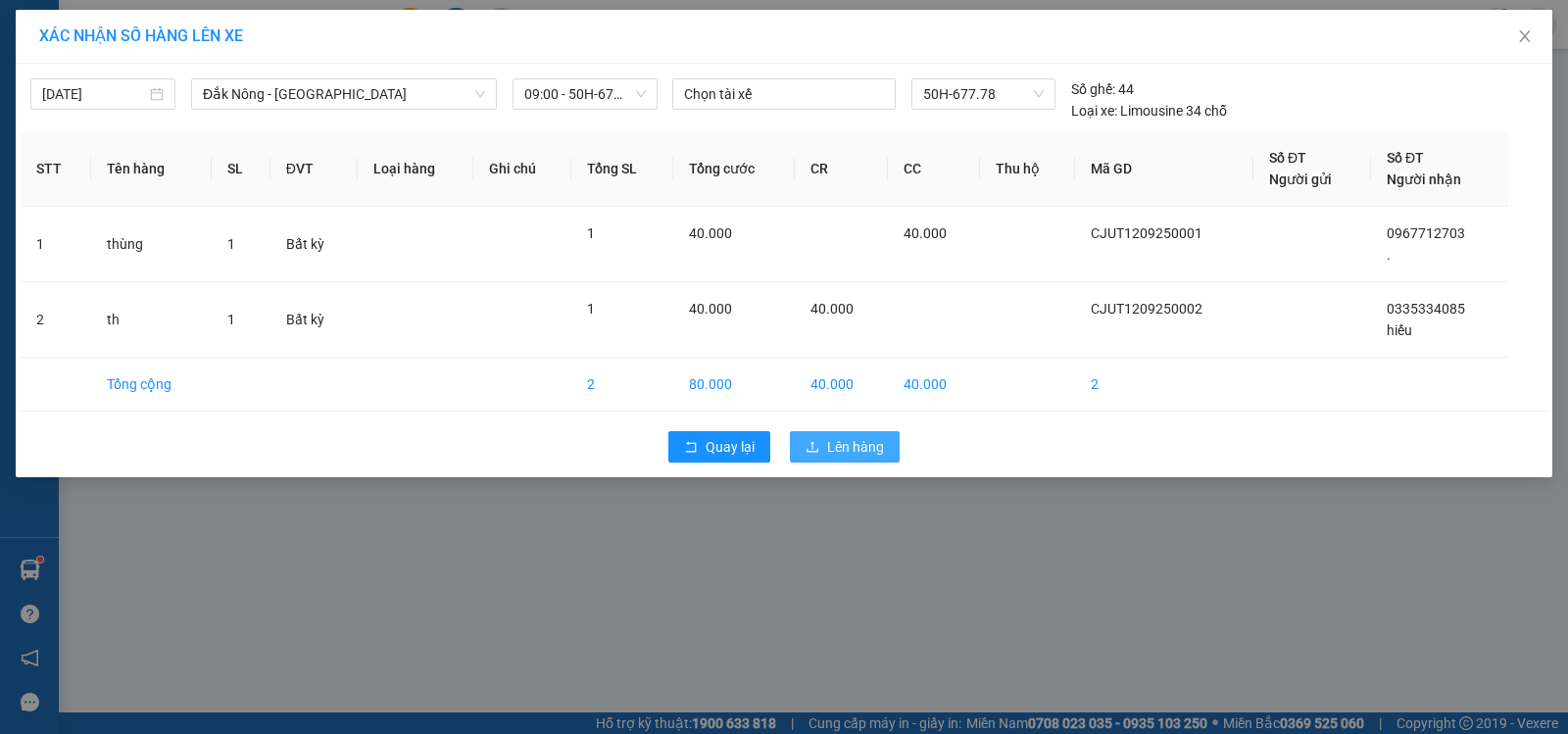
click at [878, 439] on span "Lên hàng" at bounding box center [856, 447] width 57 height 22
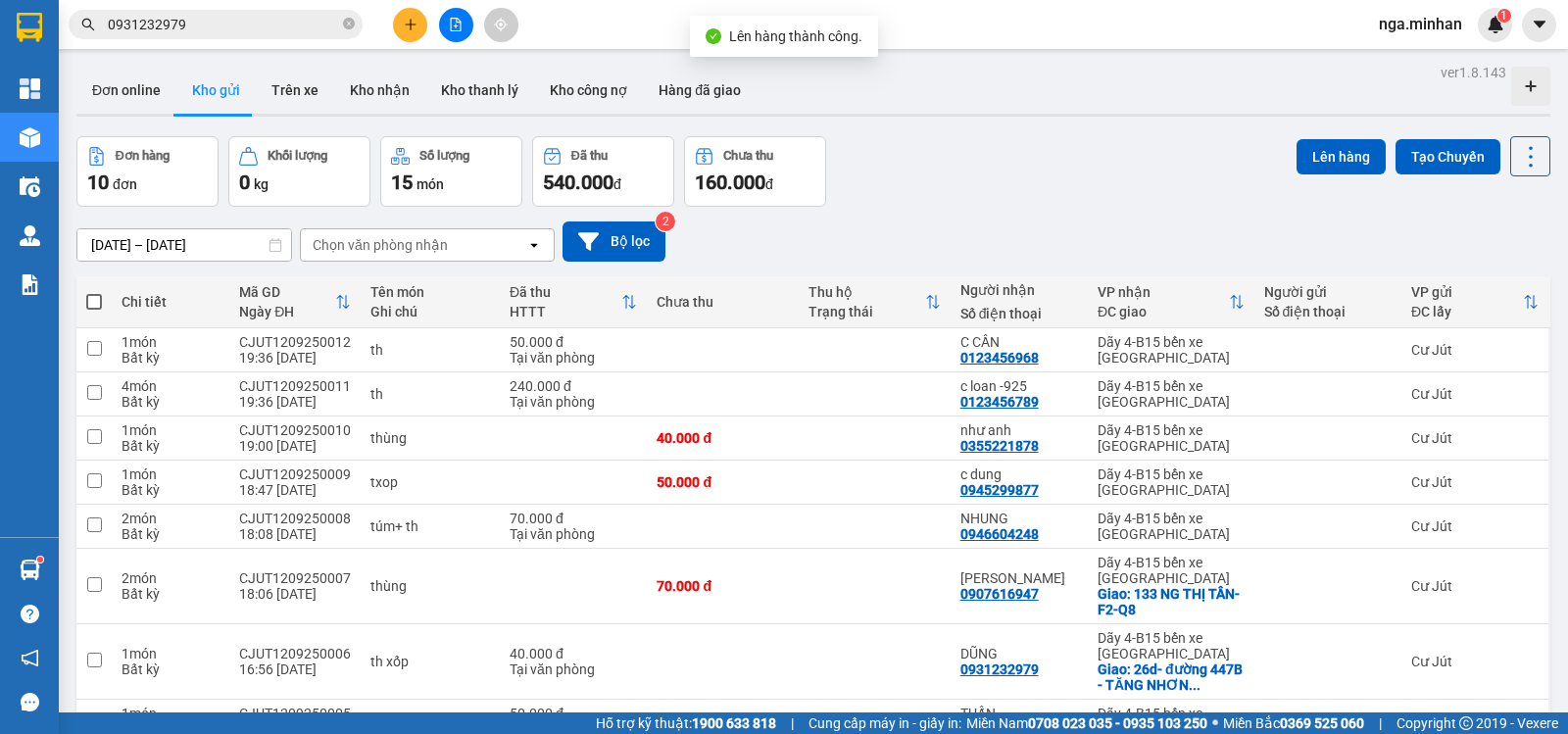
click at [90, 302] on span at bounding box center [94, 302] width 16 height 16
click at [94, 292] on input "checkbox" at bounding box center [94, 292] width 0 height 0
checkbox input "true"
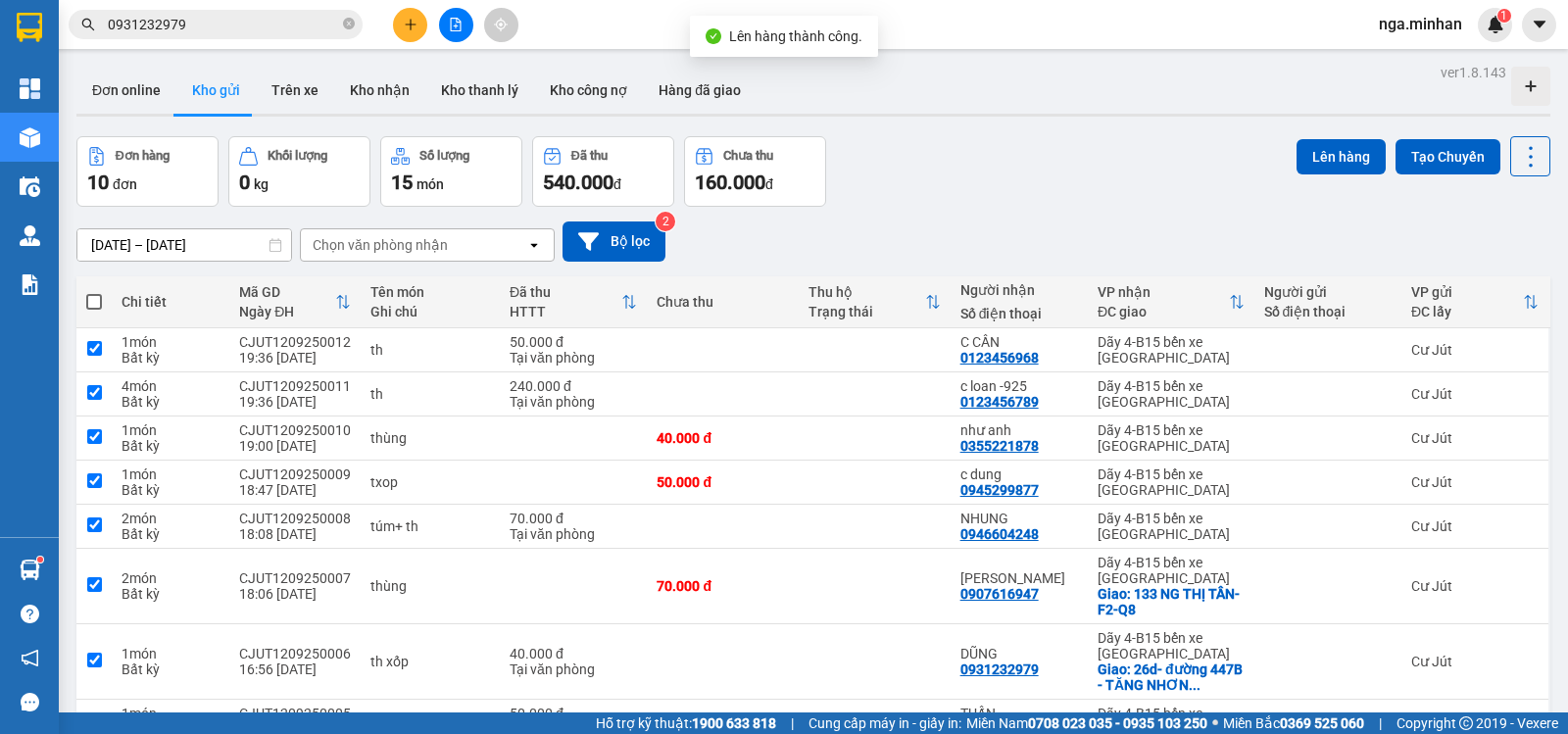
checkbox input "true"
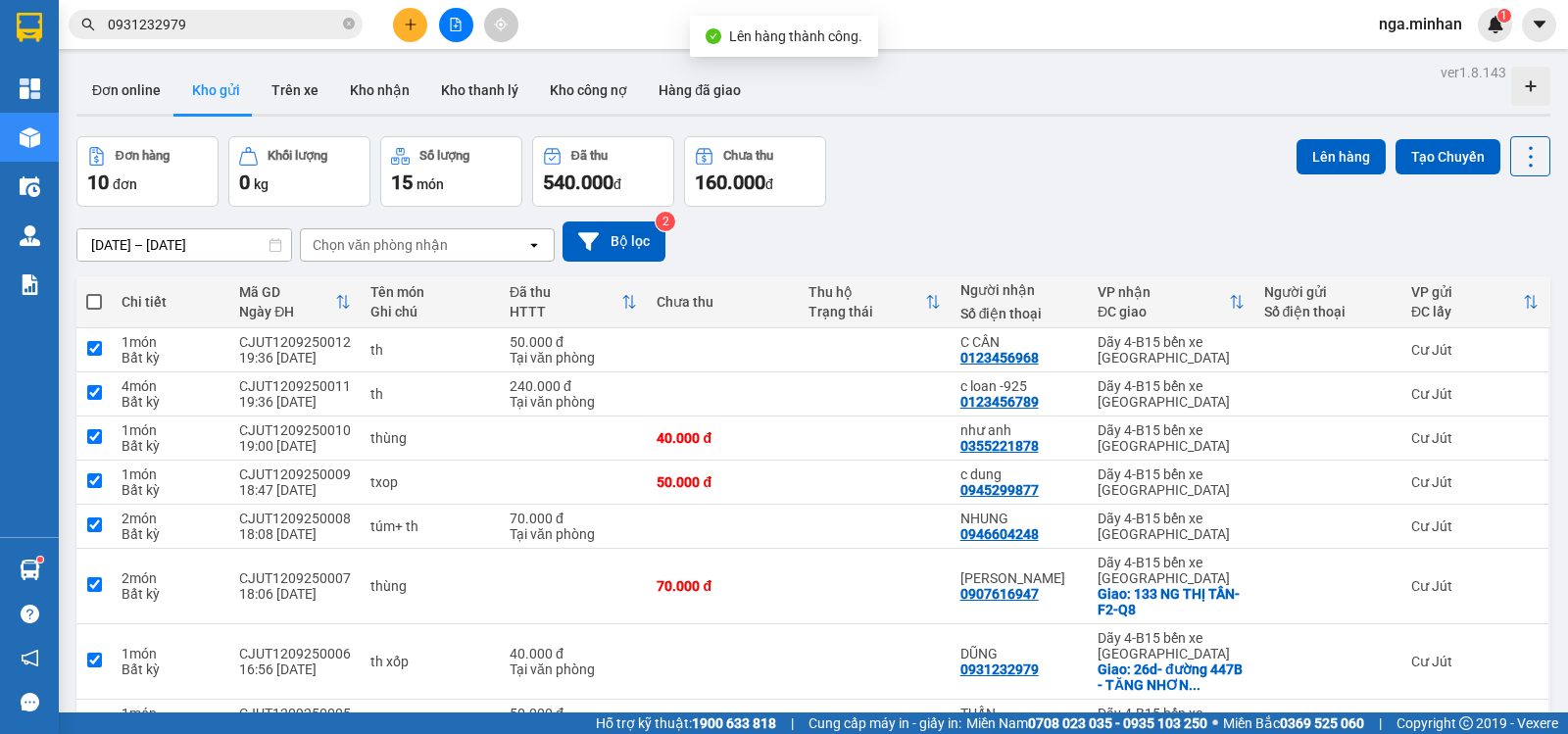
checkbox input "true"
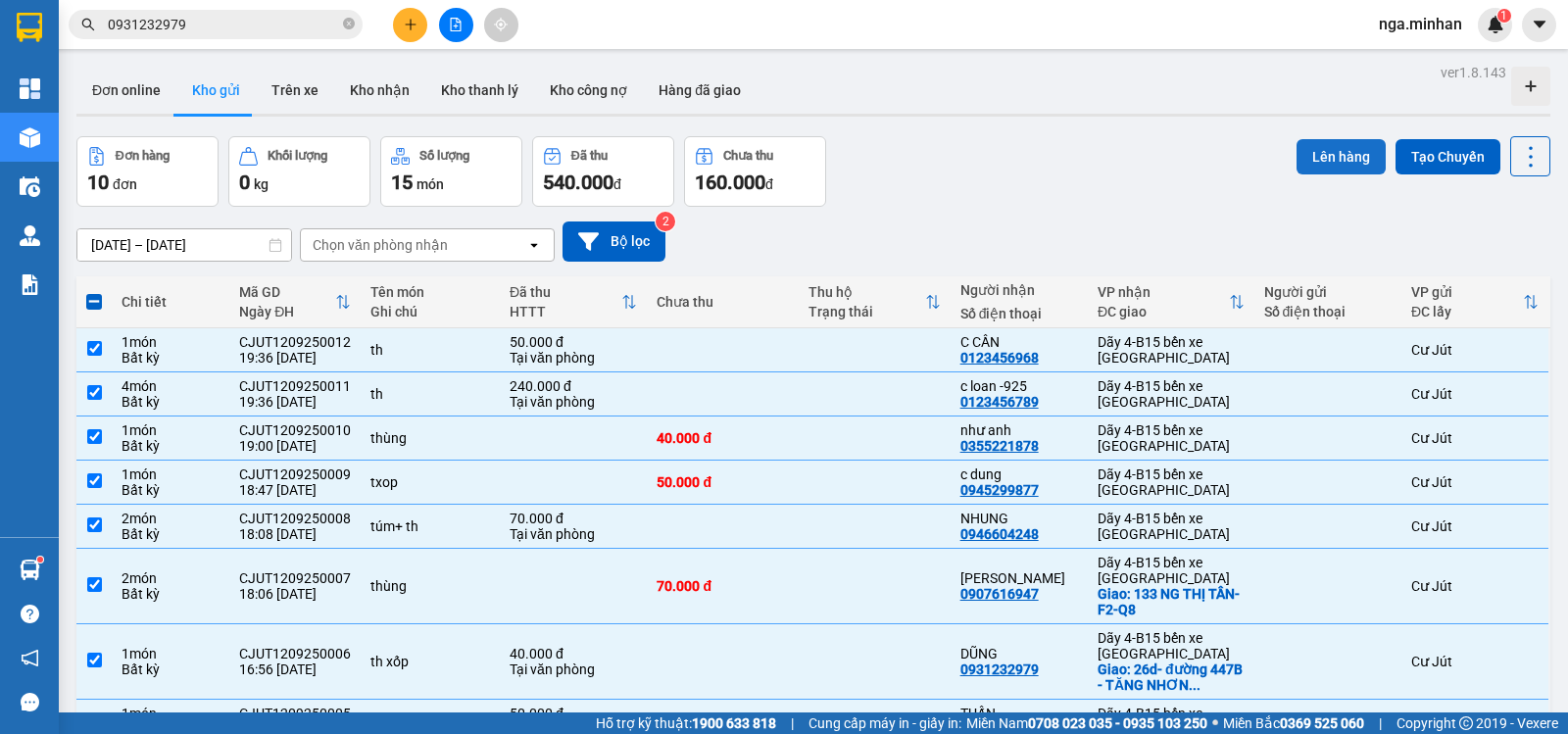
click at [1322, 161] on button "Lên hàng" at bounding box center [1341, 157] width 89 height 36
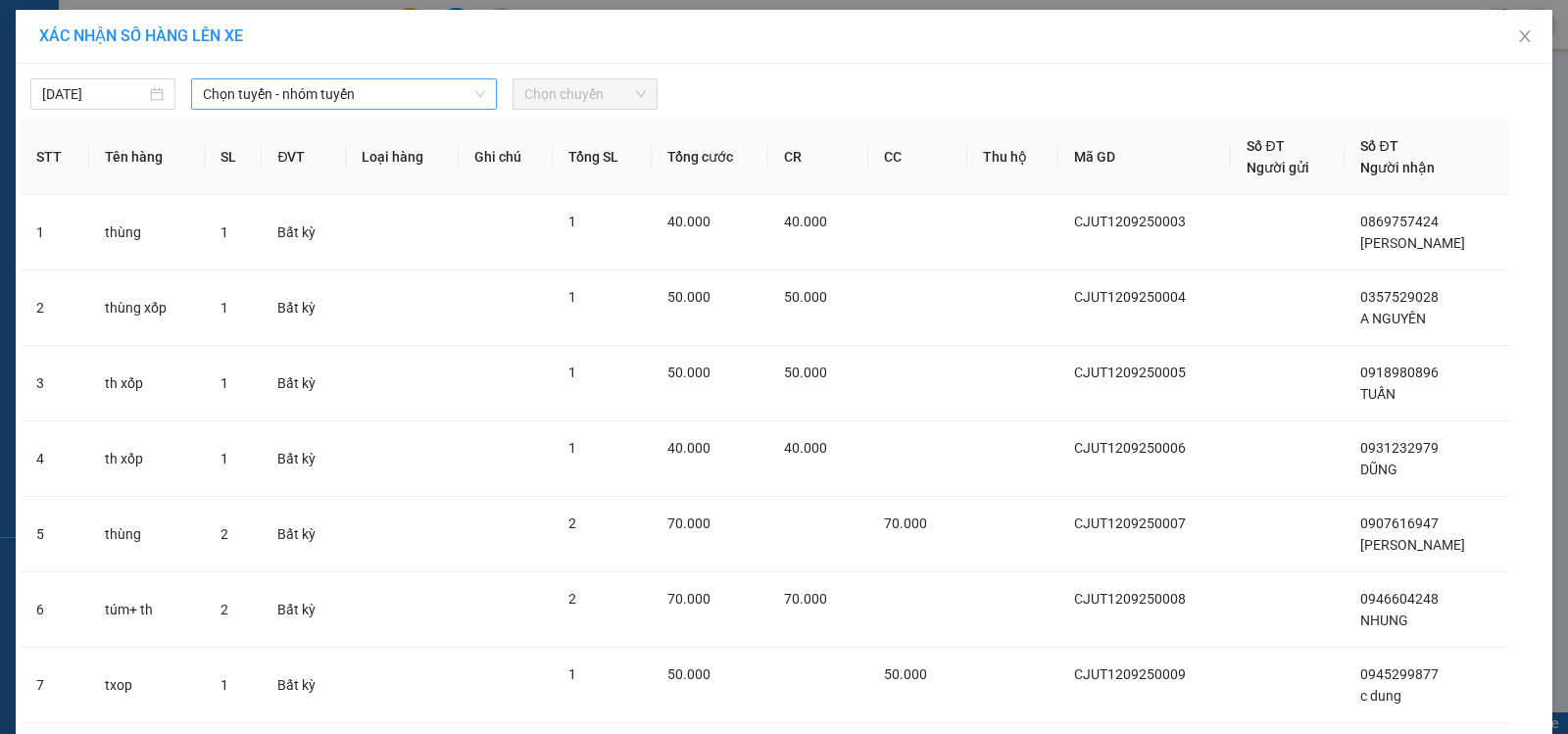
click at [353, 90] on span "Chọn tuyến - nhóm tuyến" at bounding box center [344, 94] width 282 height 30
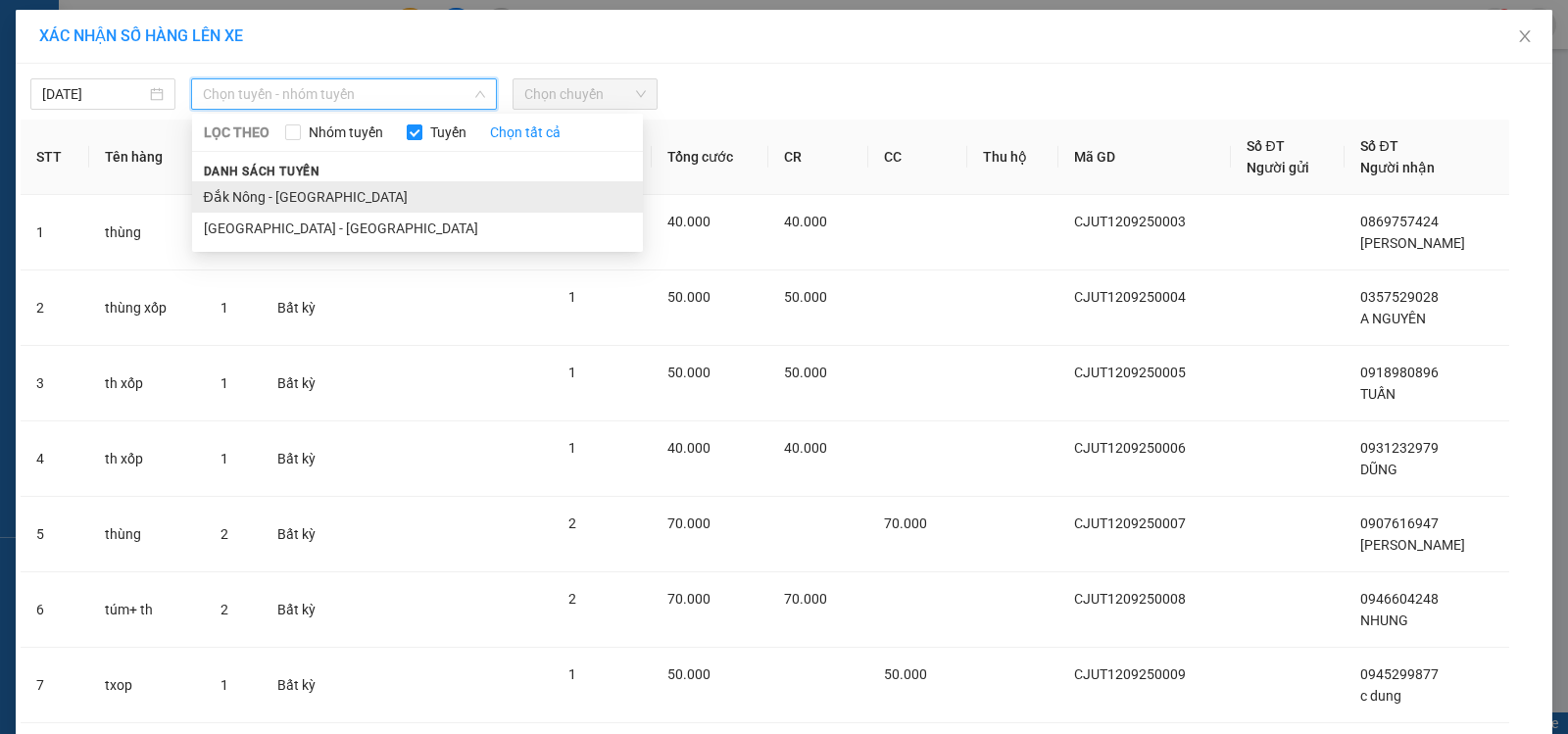
click at [315, 203] on li "Đắk Nông - [GEOGRAPHIC_DATA]" at bounding box center [417, 197] width 451 height 32
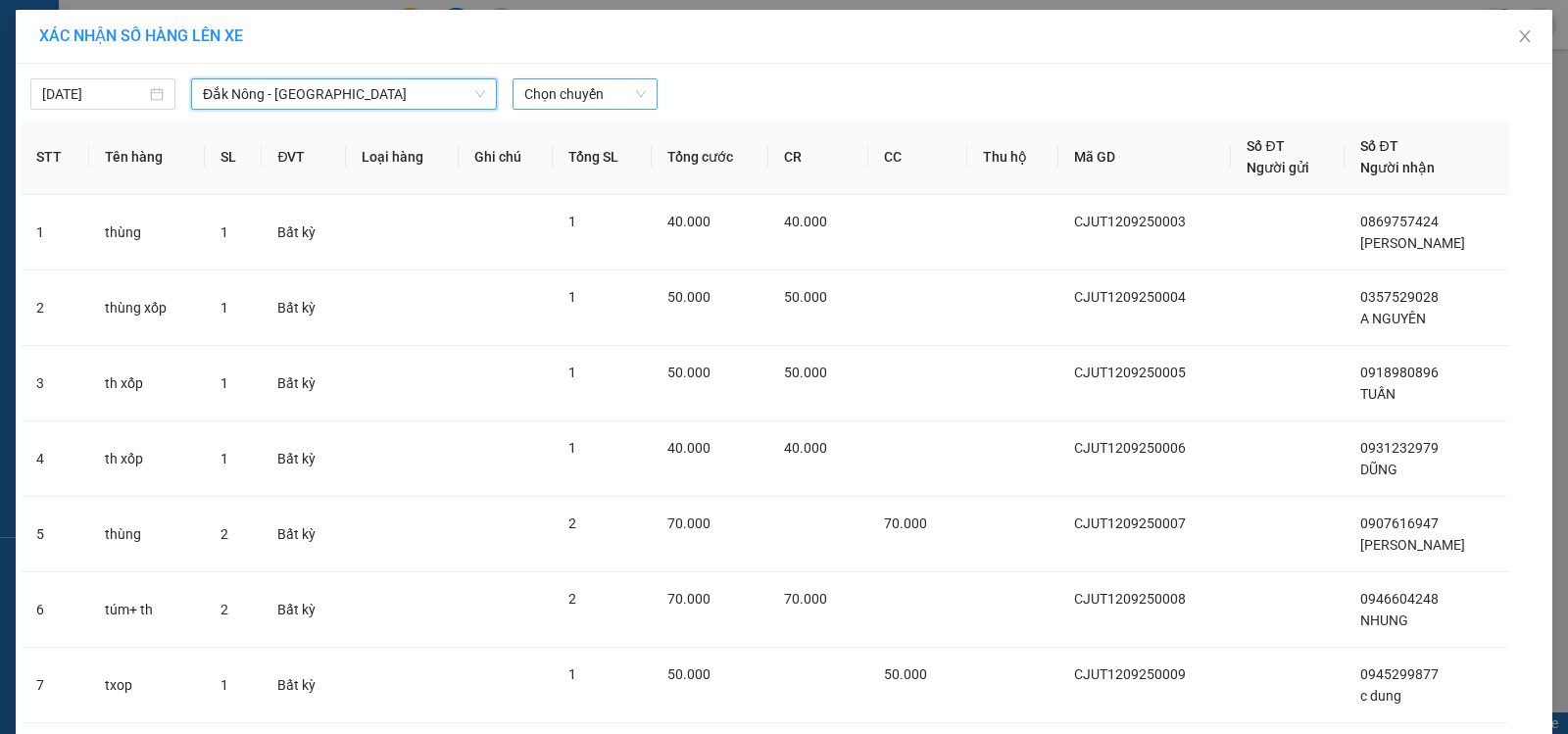
click at [597, 92] on span "Chọn chuyến" at bounding box center [585, 94] width 121 height 30
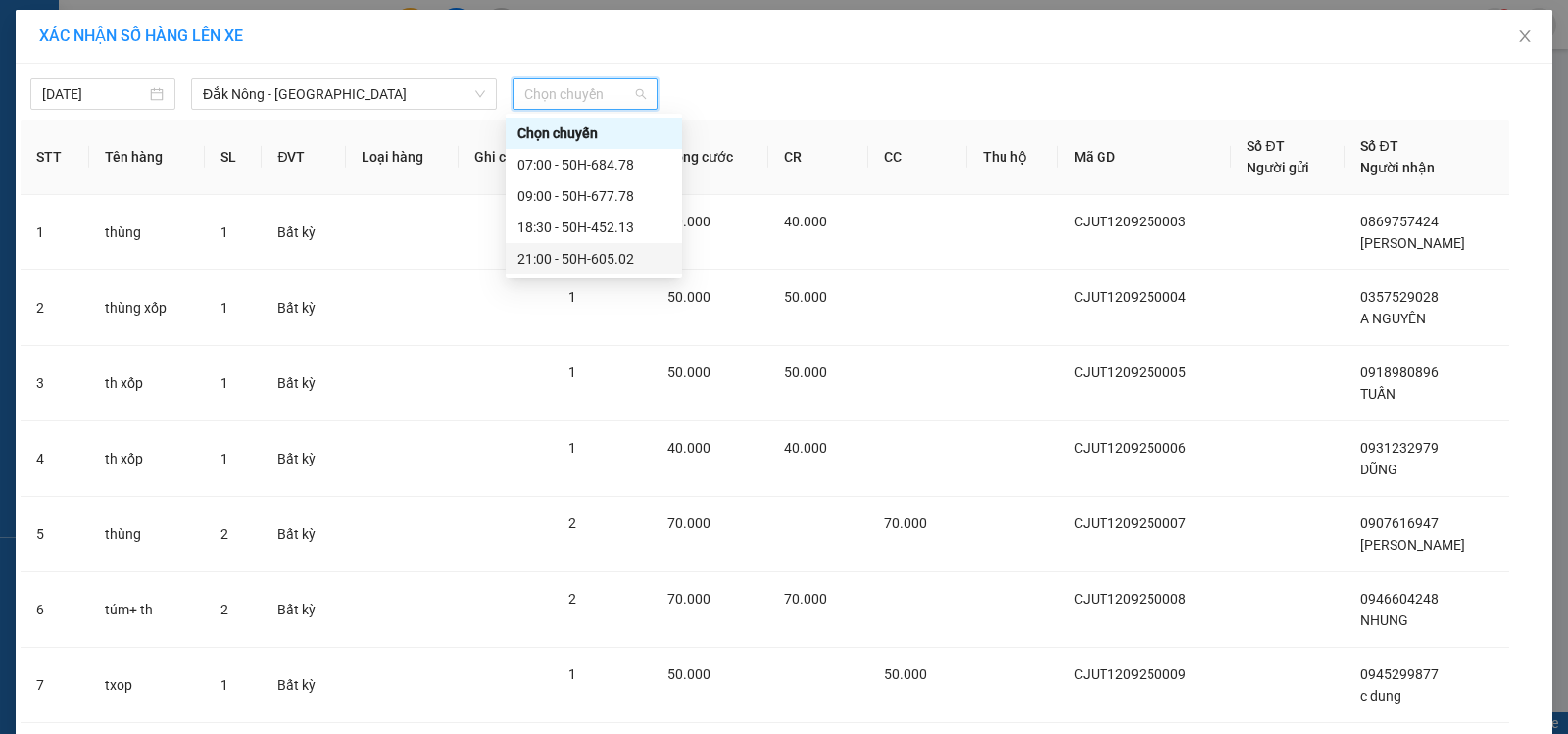
click at [607, 265] on div "21:00 - 50H-605.02" at bounding box center [594, 258] width 153 height 22
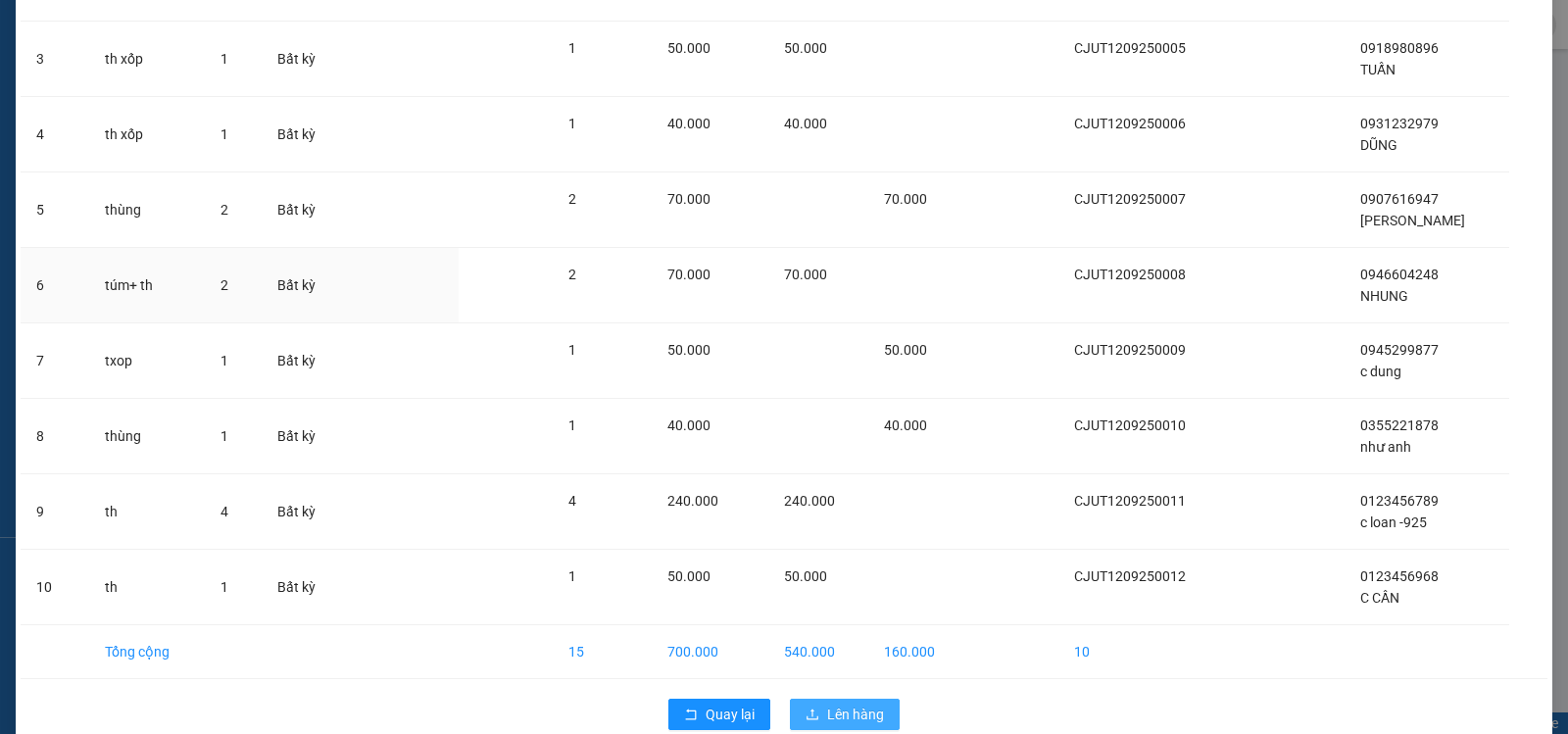
scroll to position [371, 0]
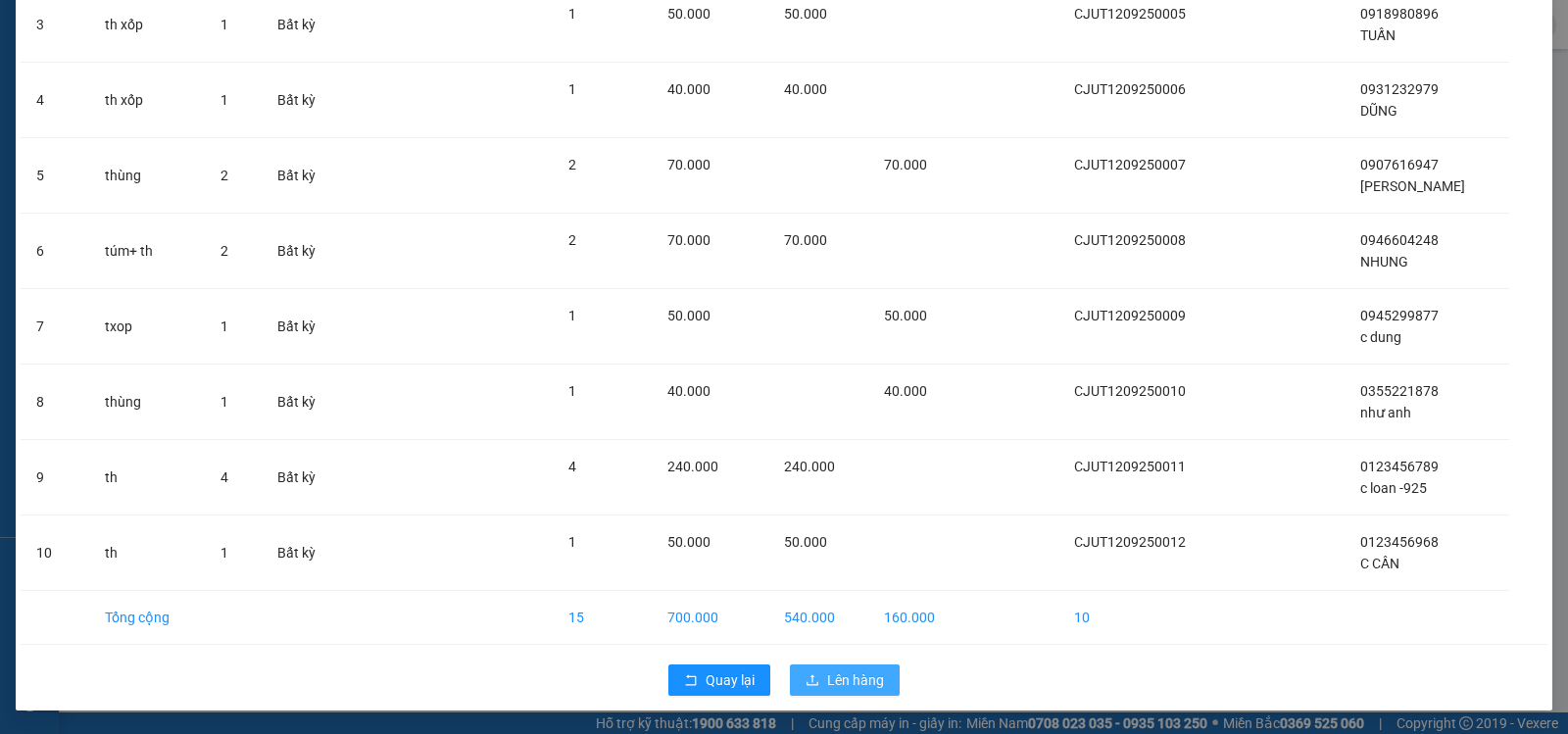
click at [841, 689] on span "Lên hàng" at bounding box center [856, 681] width 57 height 22
